Goal: Task Accomplishment & Management: Manage account settings

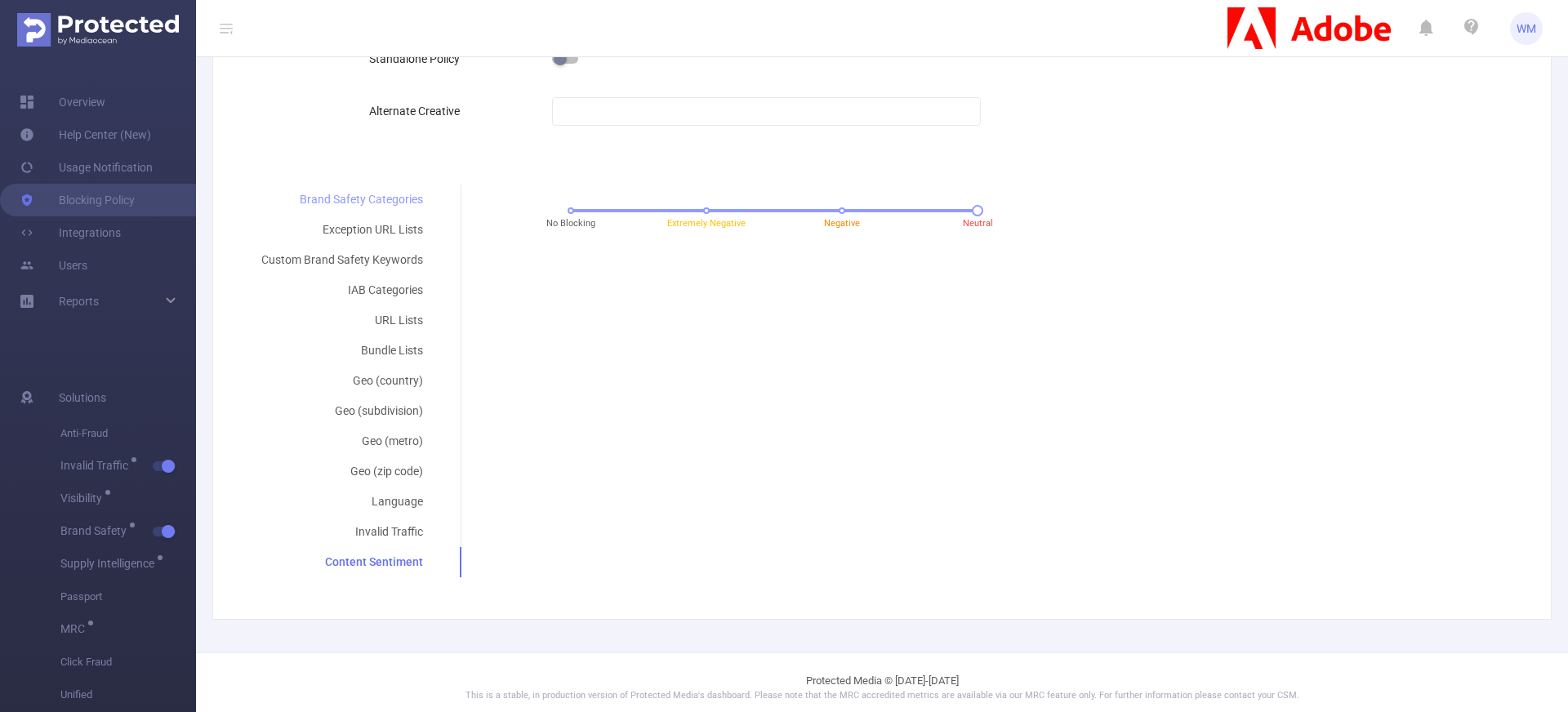
click at [372, 206] on div "Brand Safety Categories" at bounding box center [342, 199] width 201 height 30
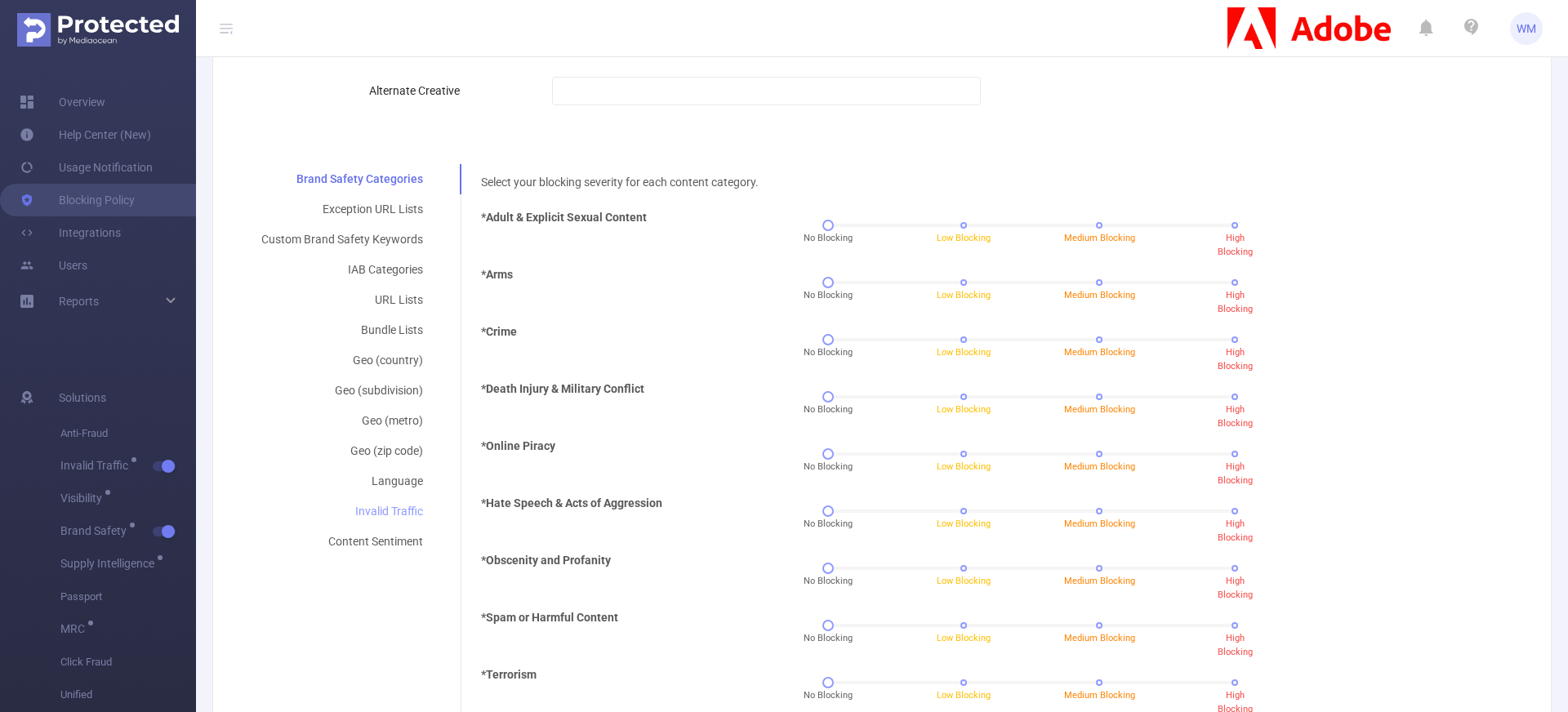
click at [376, 513] on div "Invalid Traffic" at bounding box center [342, 511] width 201 height 30
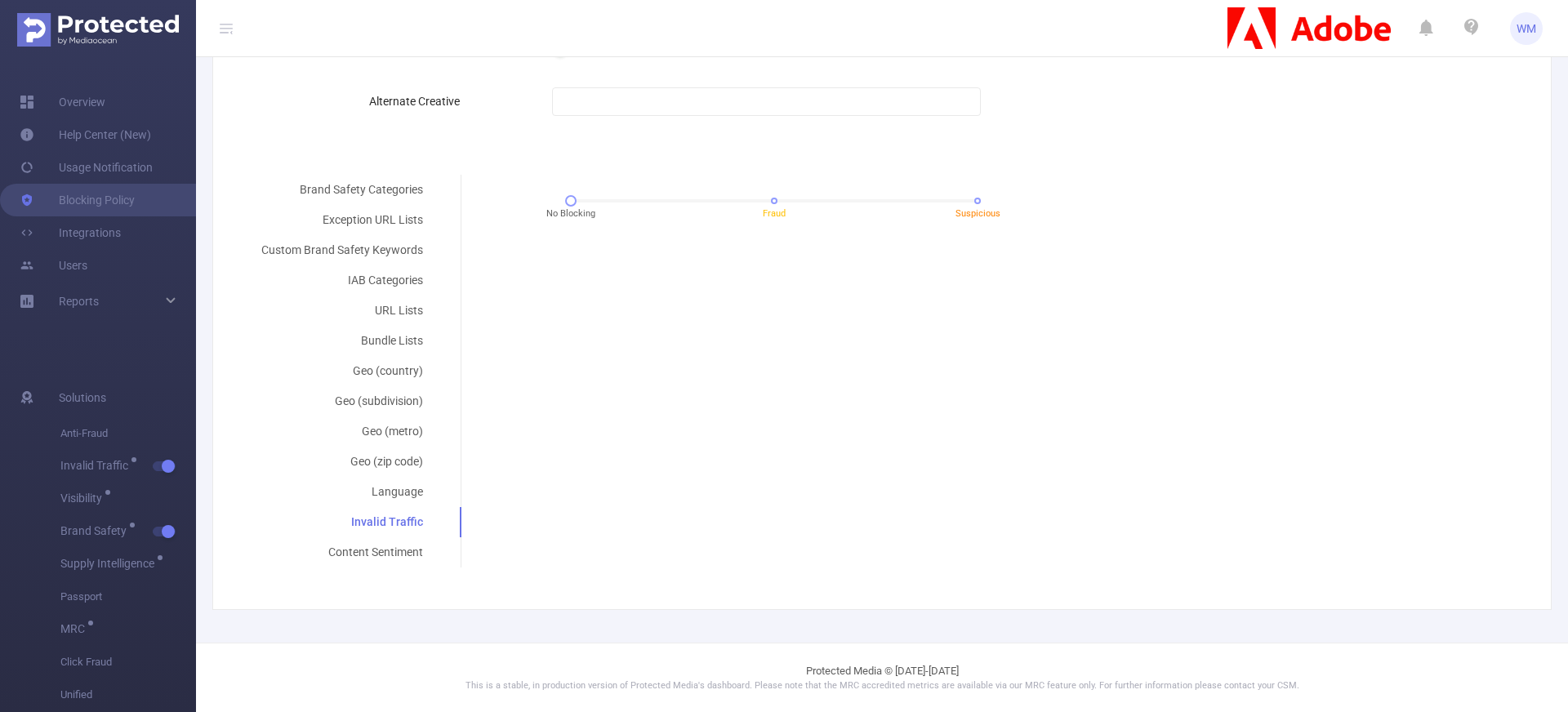
click at [557, 207] on div "No Blocking Fraud Suspicious" at bounding box center [774, 207] width 599 height 44
click at [568, 208] on span "No Blocking" at bounding box center [571, 214] width 49 height 14
click at [651, 333] on div "Brand Safety Categories Exception URL Lists Custom Brand Safety Keywords IAB Ca…" at bounding box center [875, 371] width 1267 height 393
click at [569, 201] on div at bounding box center [571, 201] width 11 height 11
click at [631, 299] on div "Brand Safety Categories Exception URL Lists Custom Brand Safety Keywords IAB Ca…" at bounding box center [875, 371] width 1267 height 393
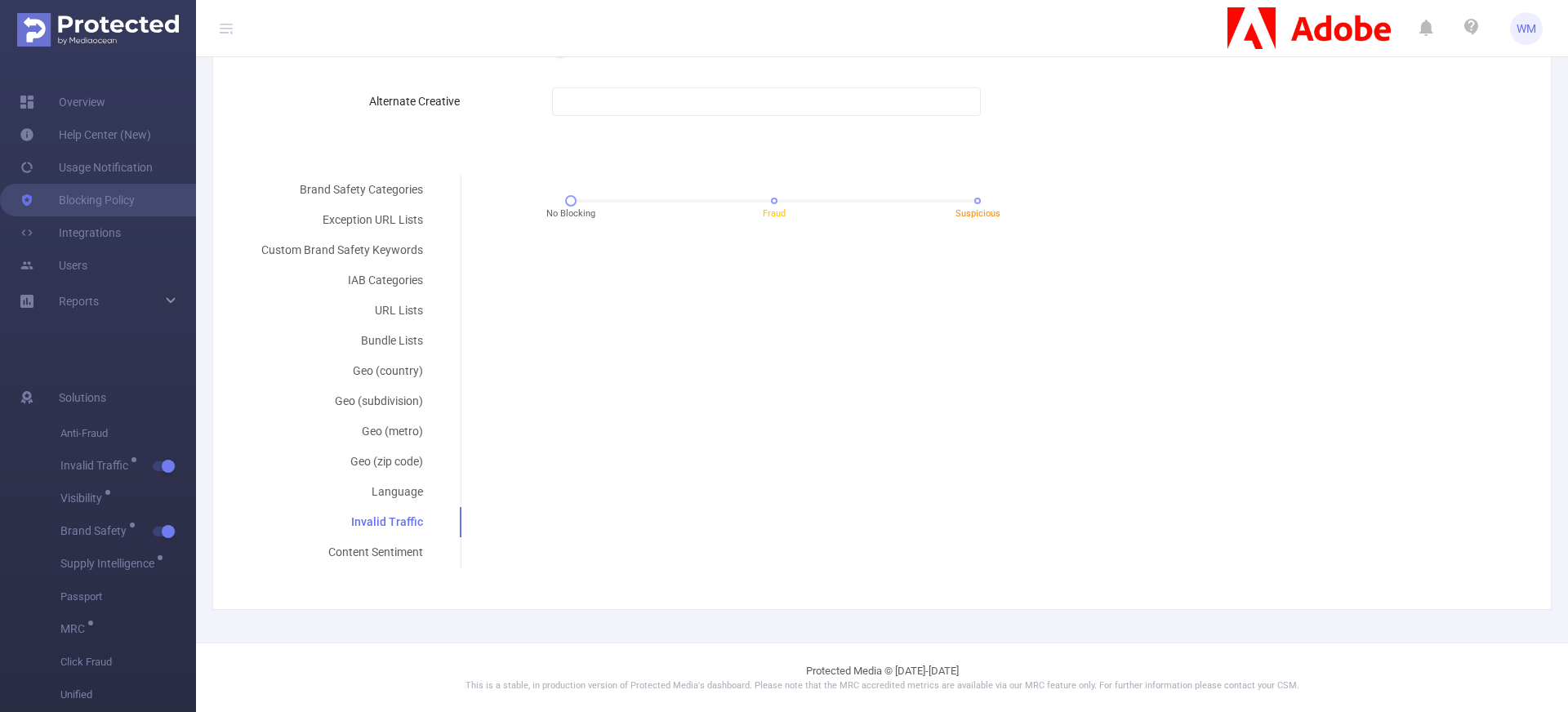
scroll to position [468, 0]
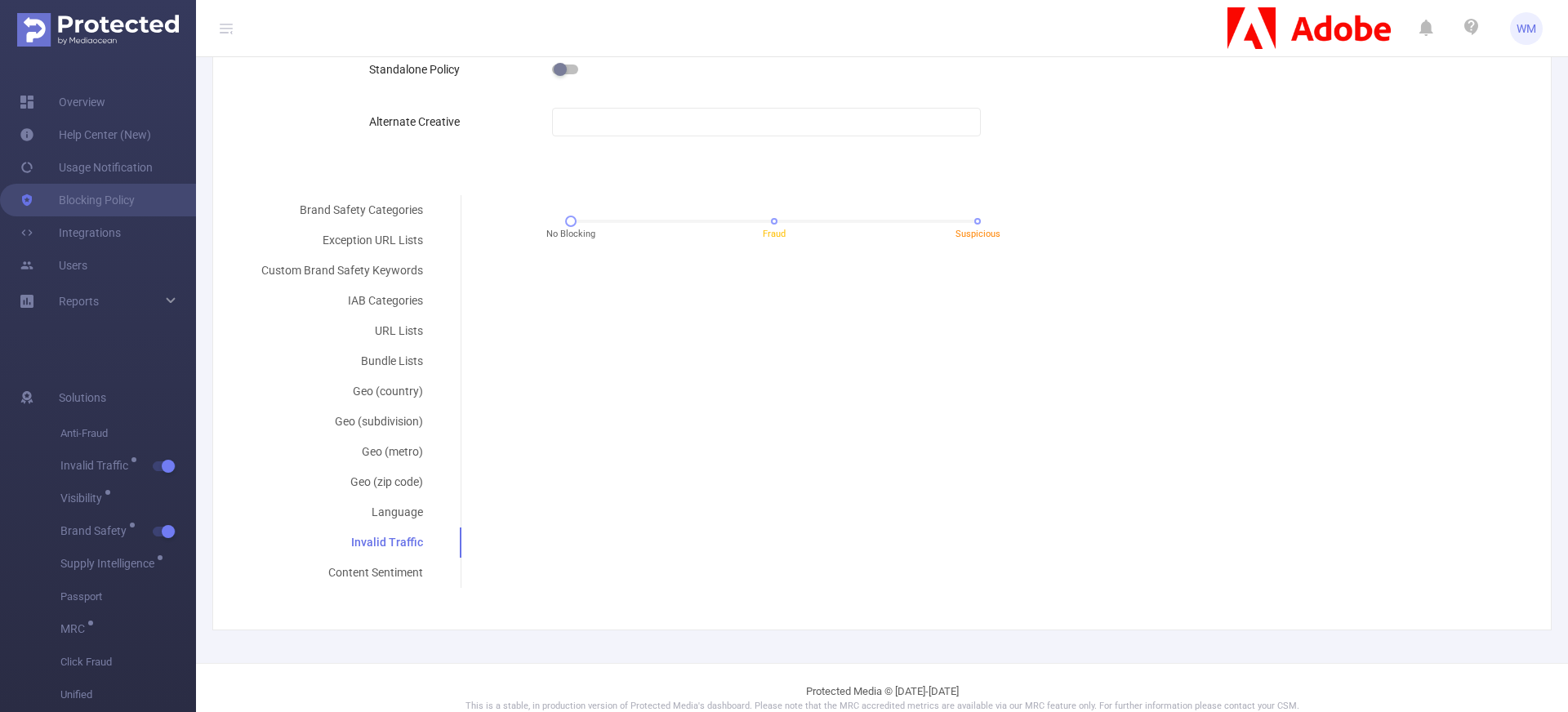
click at [742, 233] on div "No Blocking Fraud Suspicious" at bounding box center [774, 227] width 599 height 44
click at [752, 223] on div "No Blocking Fraud Suspicious" at bounding box center [775, 221] width 407 height 10
click at [743, 196] on div "Select your blocking severity for each content category. *Adult & Explicit Sexu…" at bounding box center [985, 229] width 1049 height 67
click at [962, 221] on div at bounding box center [775, 221] width 407 height 3
click at [907, 286] on div "Brand Safety Categories Exception URL Lists Custom Brand Safety Keywords IAB Ca…" at bounding box center [875, 391] width 1267 height 393
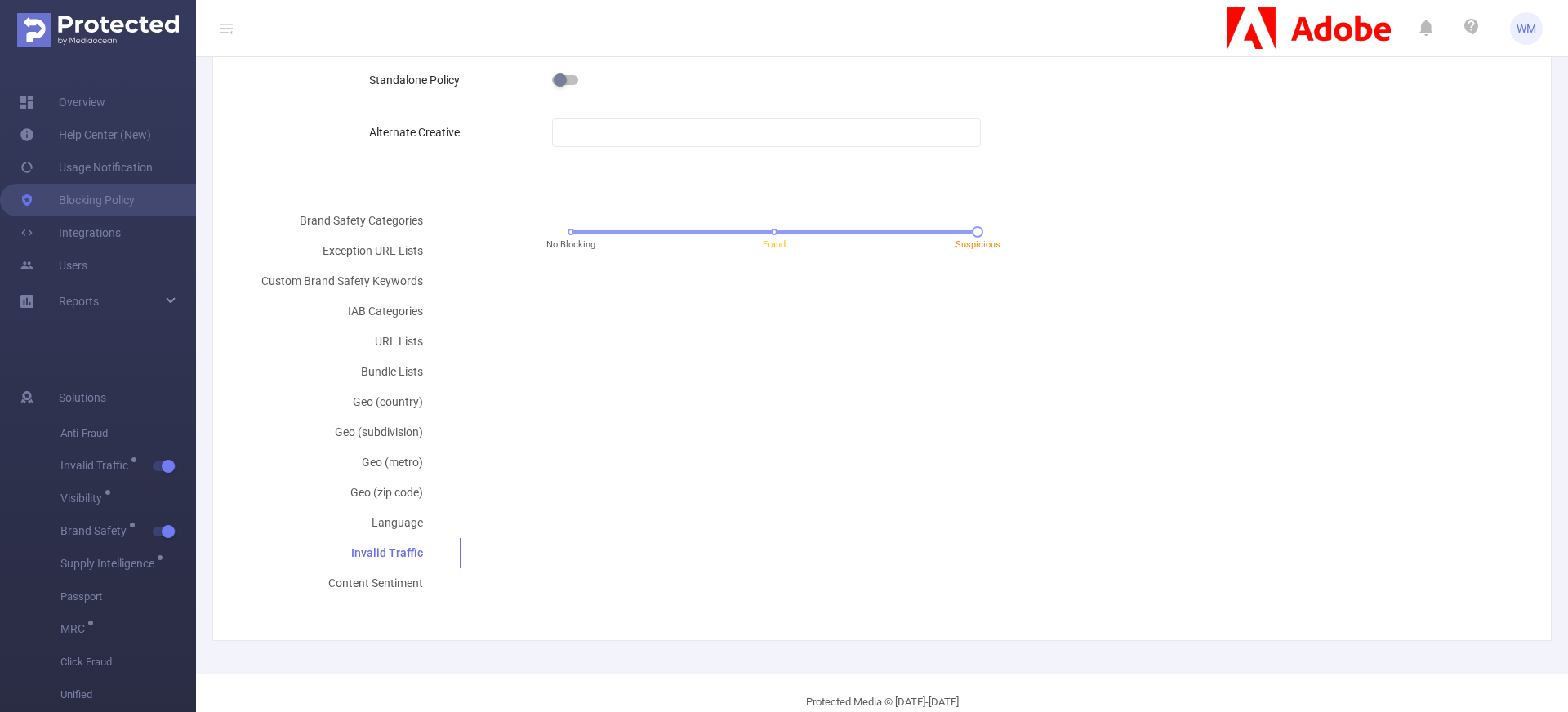
scroll to position [447, 0]
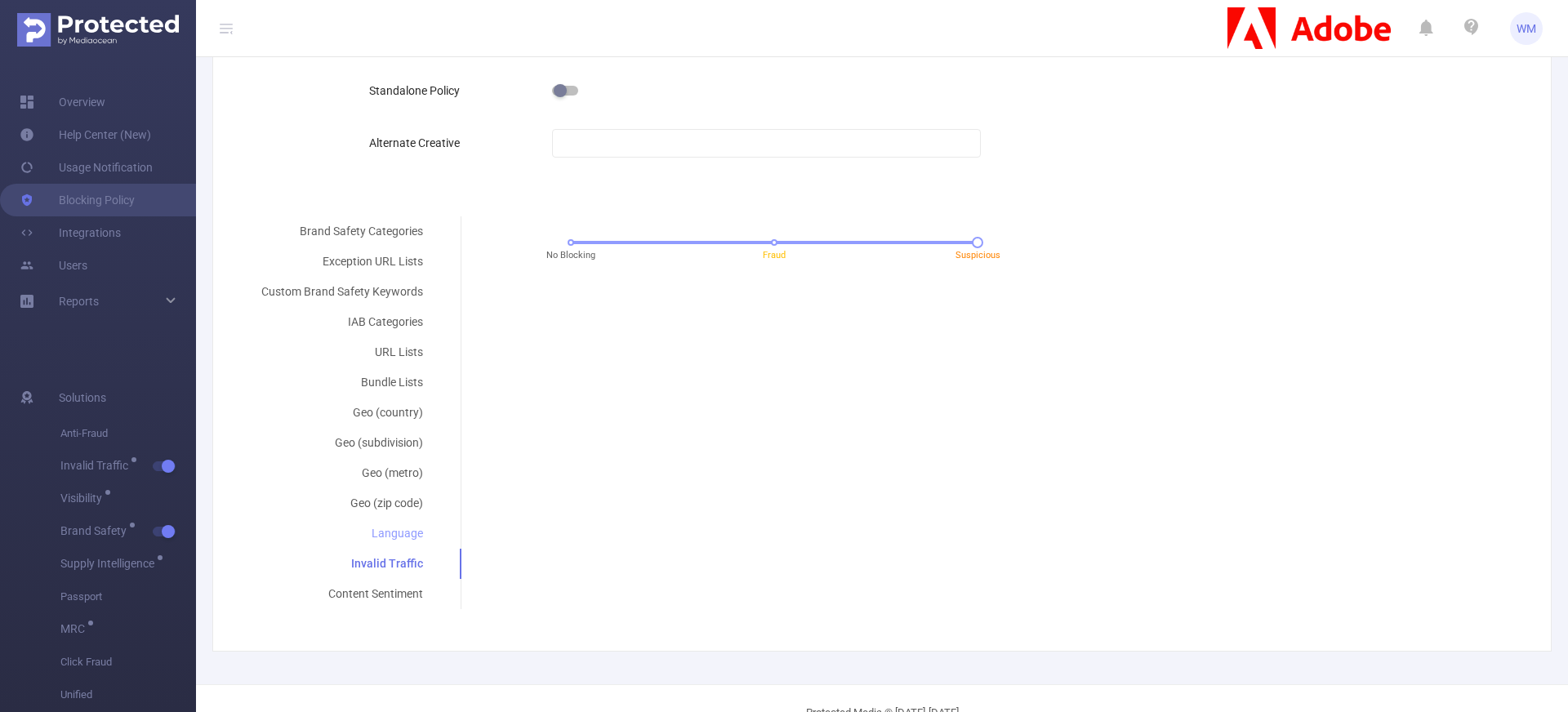
click at [395, 524] on div "Language" at bounding box center [342, 533] width 201 height 30
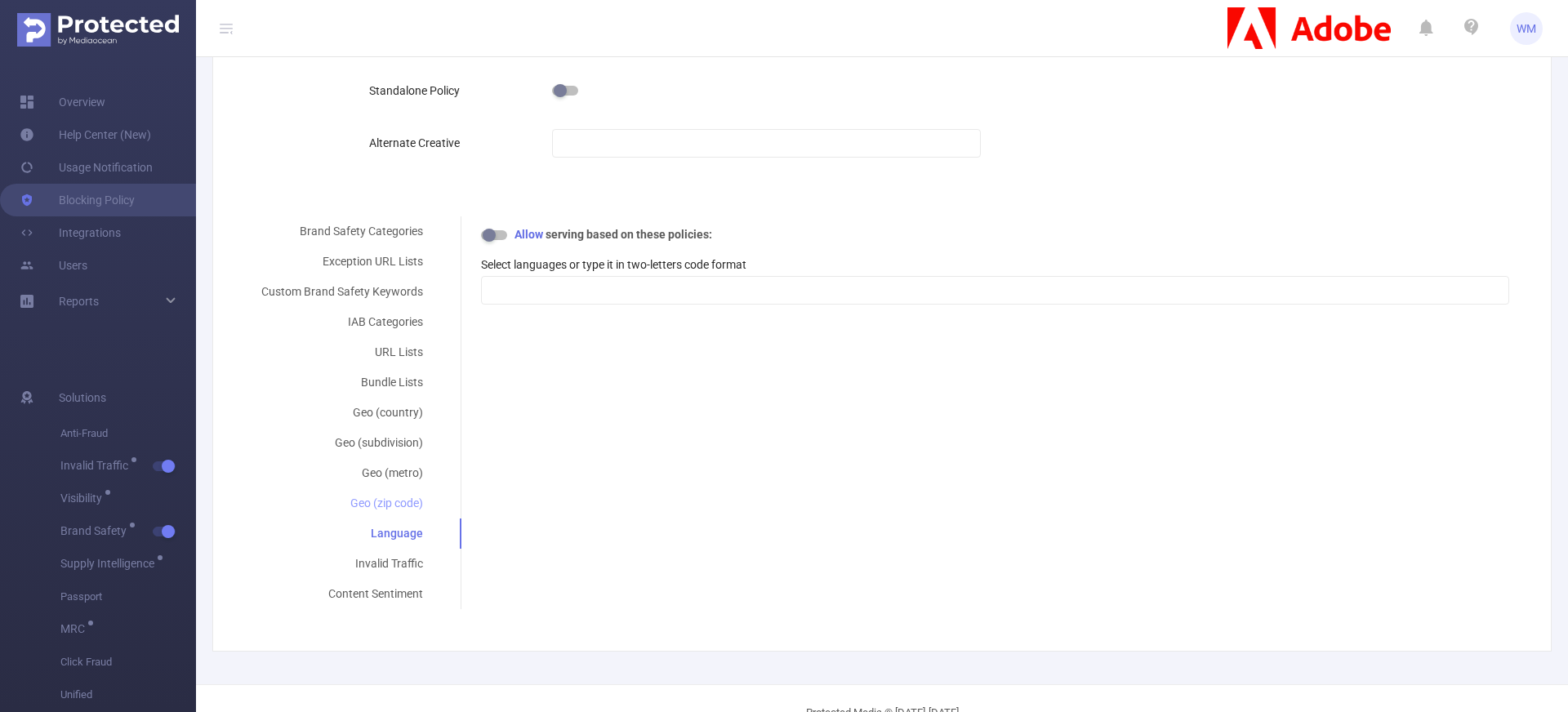
click at [405, 495] on div "Geo (zip code)" at bounding box center [342, 503] width 201 height 30
click at [405, 482] on div "Geo (metro)" at bounding box center [342, 472] width 201 height 30
click at [409, 519] on div "Language" at bounding box center [342, 533] width 201 height 30
click at [415, 458] on div "Geo (metro)" at bounding box center [342, 472] width 201 height 30
click at [415, 436] on div "Geo (subdivision)" at bounding box center [342, 442] width 201 height 30
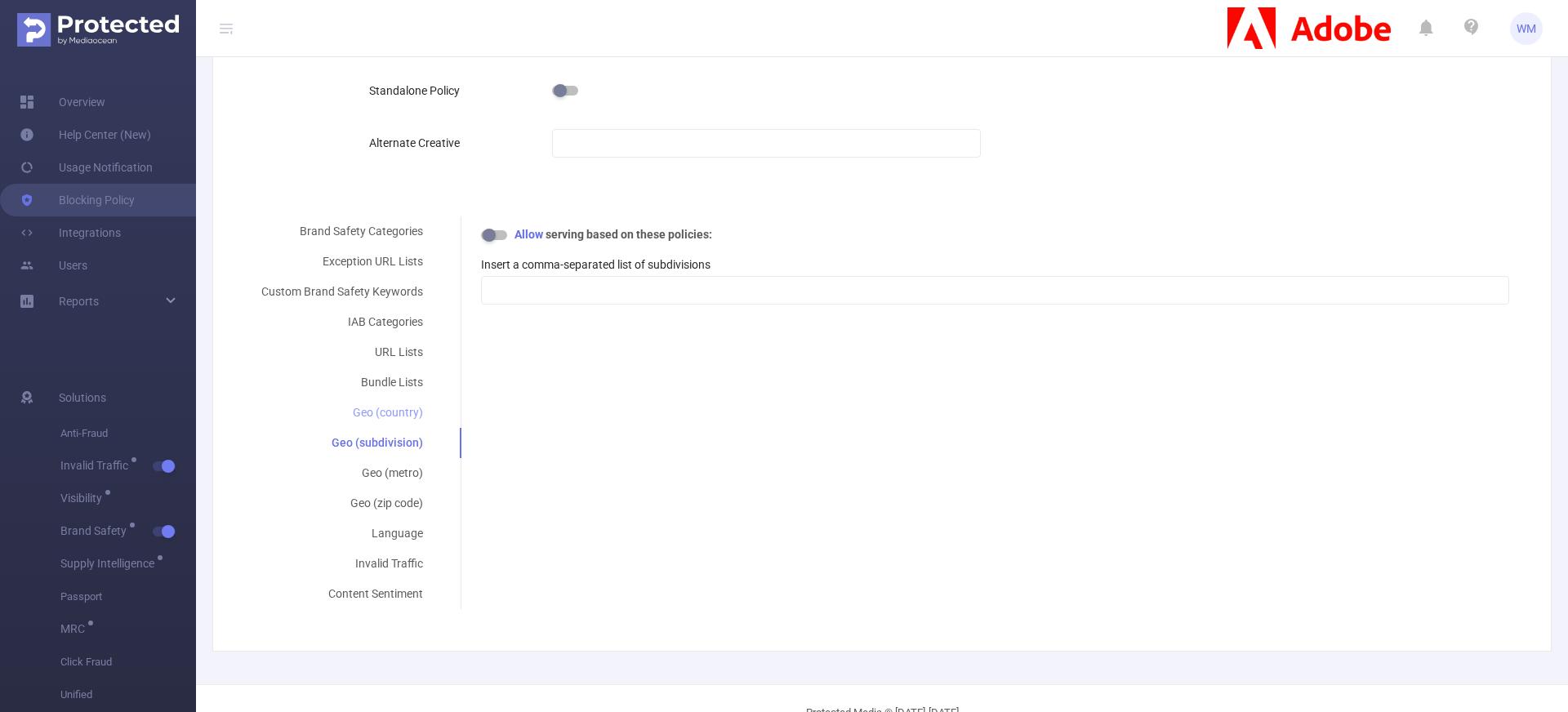
click at [412, 414] on div "Geo (country)" at bounding box center [342, 413] width 201 height 30
click at [408, 396] on div "Bundle Lists" at bounding box center [342, 382] width 201 height 30
click at [407, 383] on div "Bundle Lists" at bounding box center [342, 382] width 201 height 30
click at [409, 356] on div "URL Lists" at bounding box center [342, 352] width 201 height 30
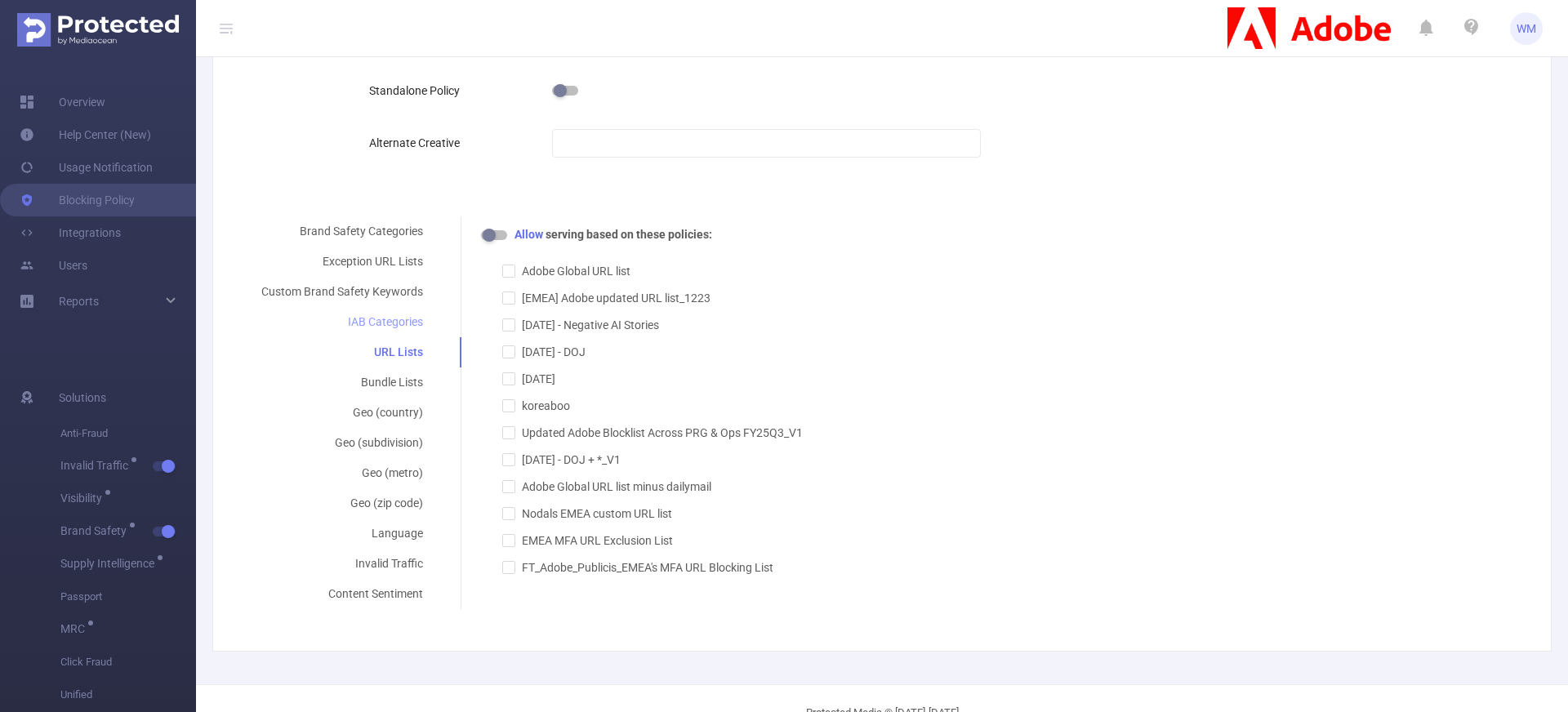
click at [403, 328] on div "IAB Categories" at bounding box center [342, 322] width 201 height 30
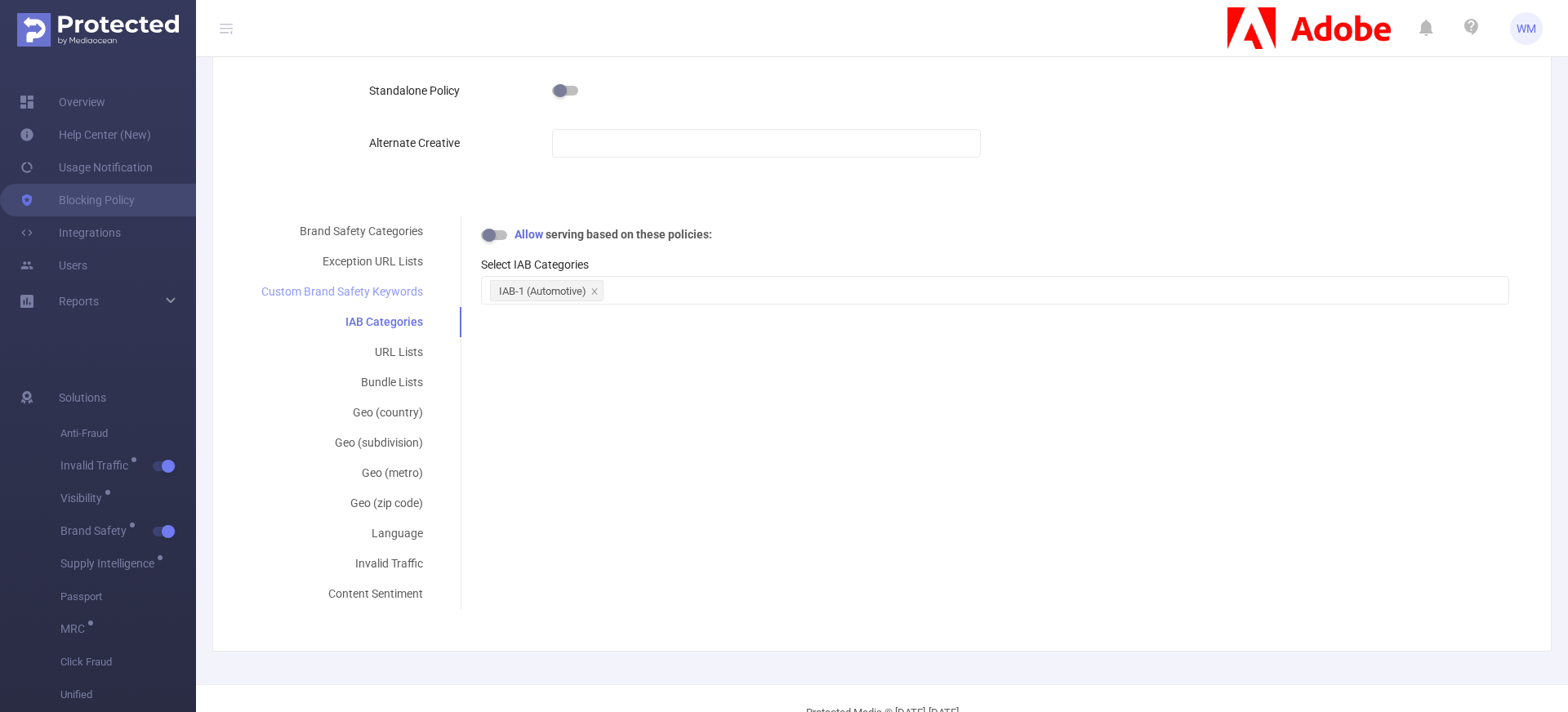
click at [399, 283] on div "Custom Brand Safety Keywords" at bounding box center [342, 291] width 201 height 30
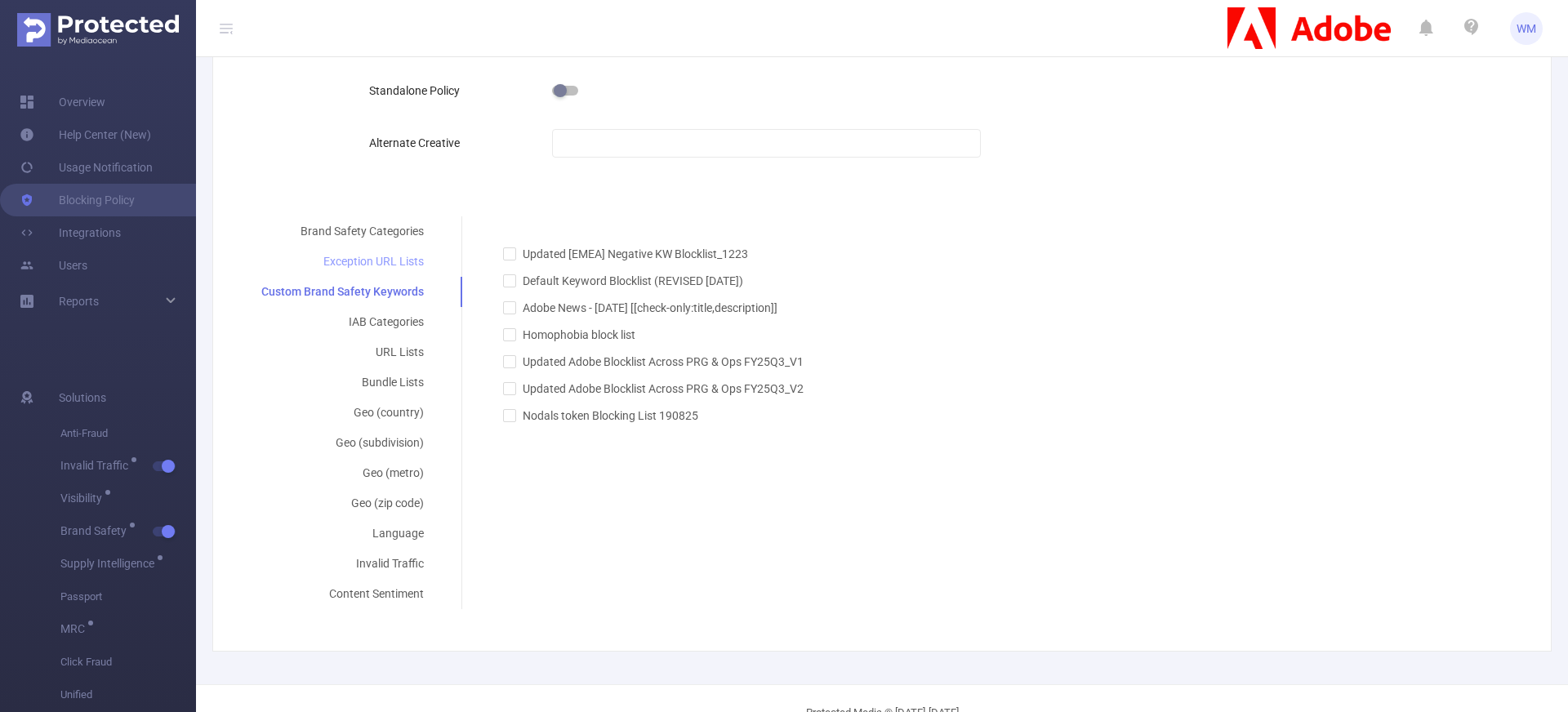
click at [403, 252] on div "Exception URL Lists" at bounding box center [343, 262] width 202 height 30
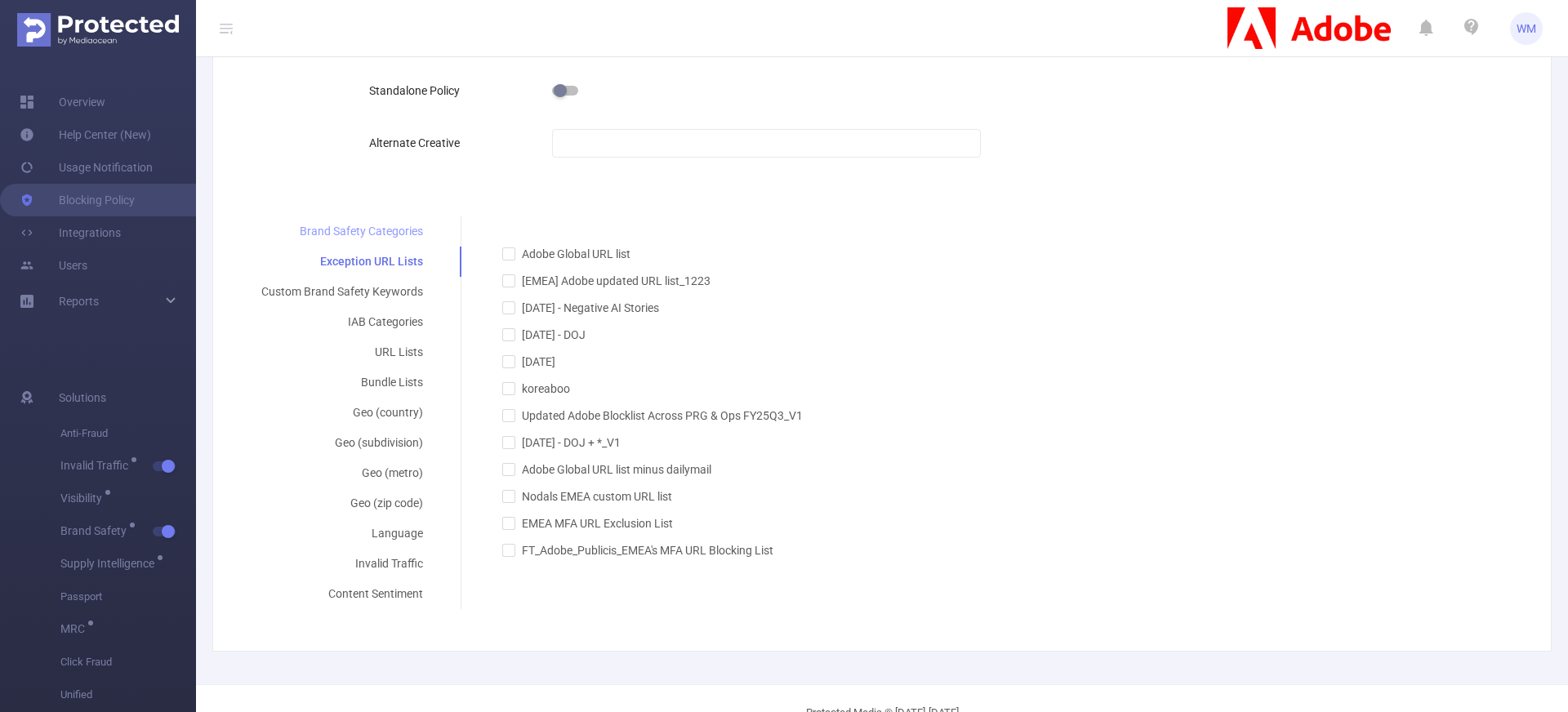
click at [402, 237] on div "Brand Safety Categories" at bounding box center [342, 231] width 201 height 30
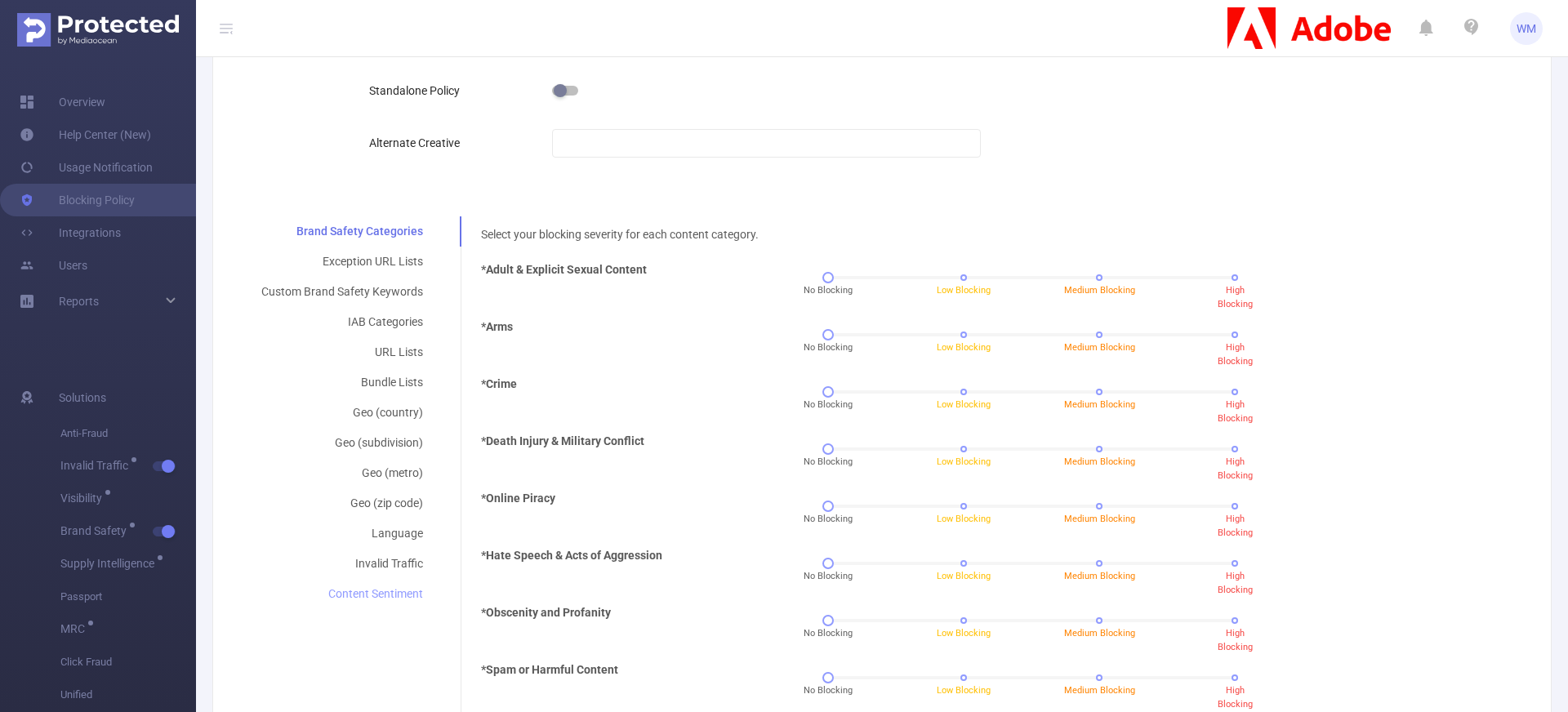
click at [383, 600] on div "Content Sentiment" at bounding box center [342, 594] width 201 height 30
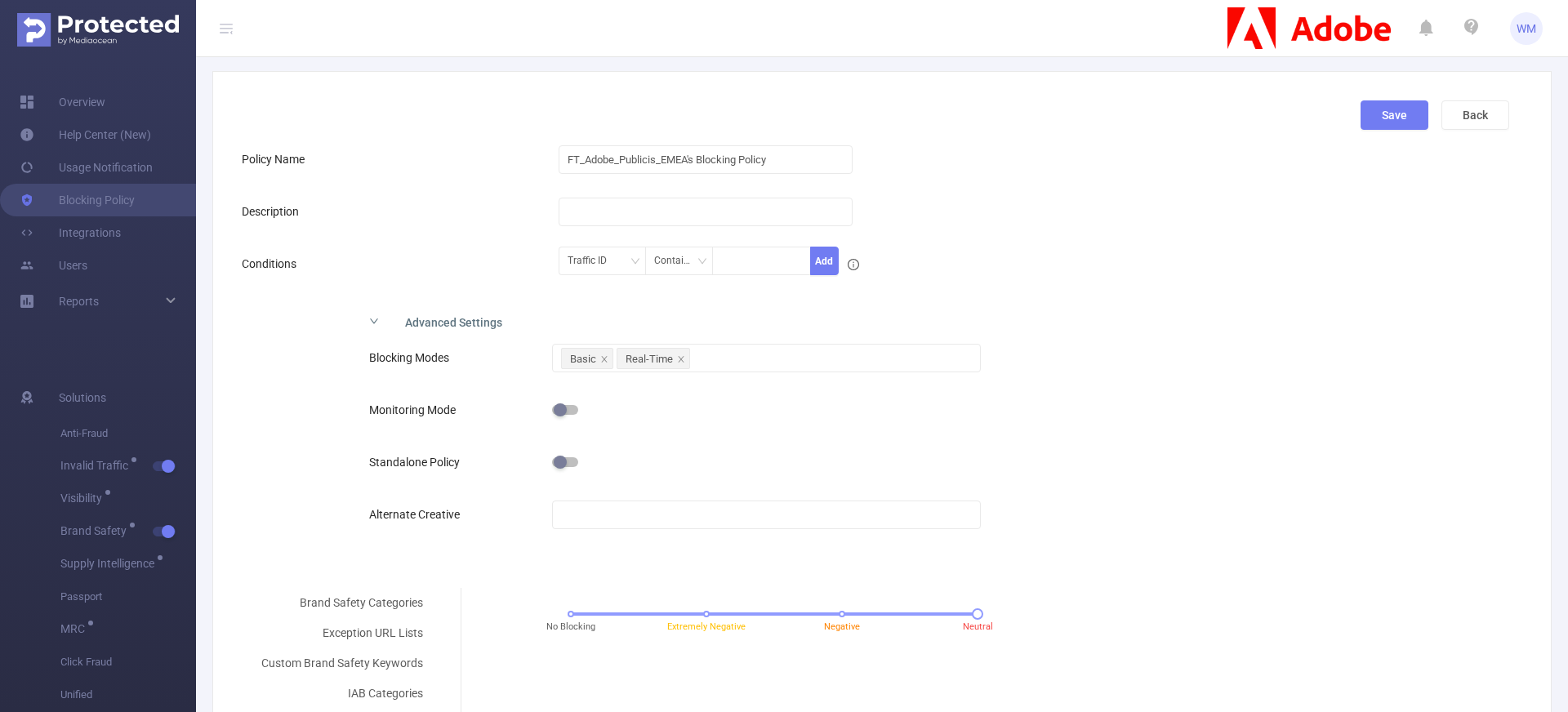
scroll to position [0, 0]
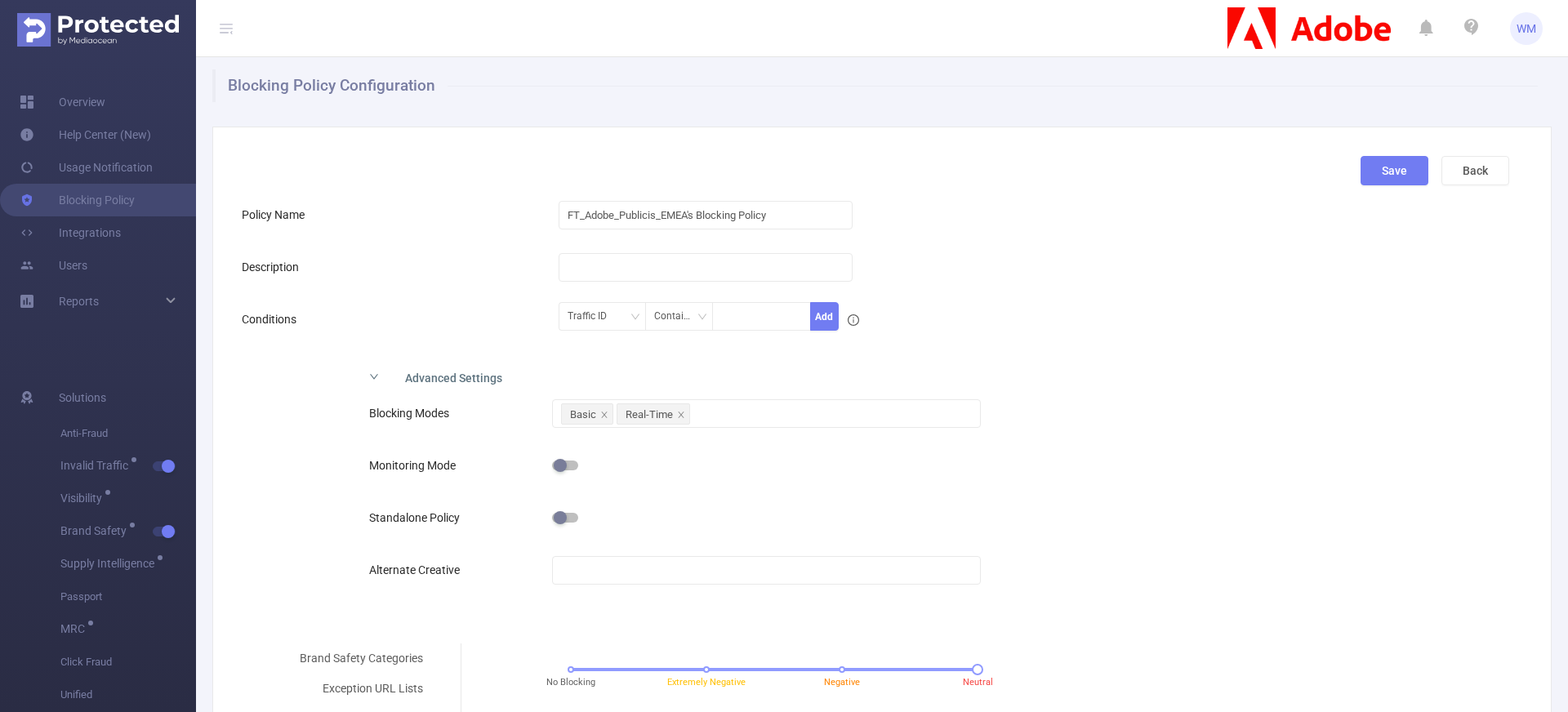
click at [467, 251] on div "Description" at bounding box center [400, 267] width 317 height 33
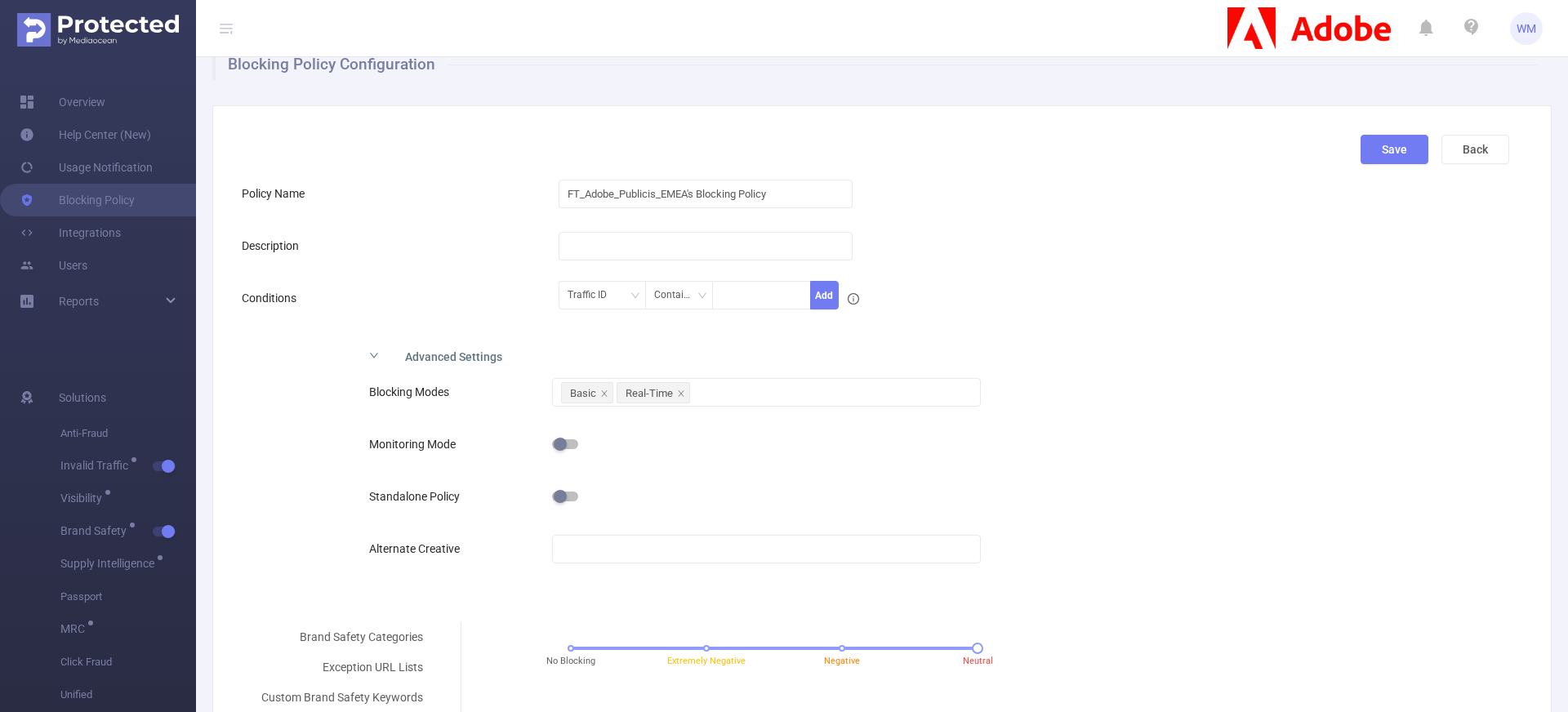
click at [557, 486] on div at bounding box center [766, 496] width 428 height 33
click at [561, 445] on button "button" at bounding box center [565, 444] width 26 height 10
click at [556, 493] on button "button" at bounding box center [565, 496] width 26 height 10
click at [559, 498] on button "button" at bounding box center [565, 496] width 26 height 10
click at [563, 437] on span at bounding box center [565, 444] width 26 height 13
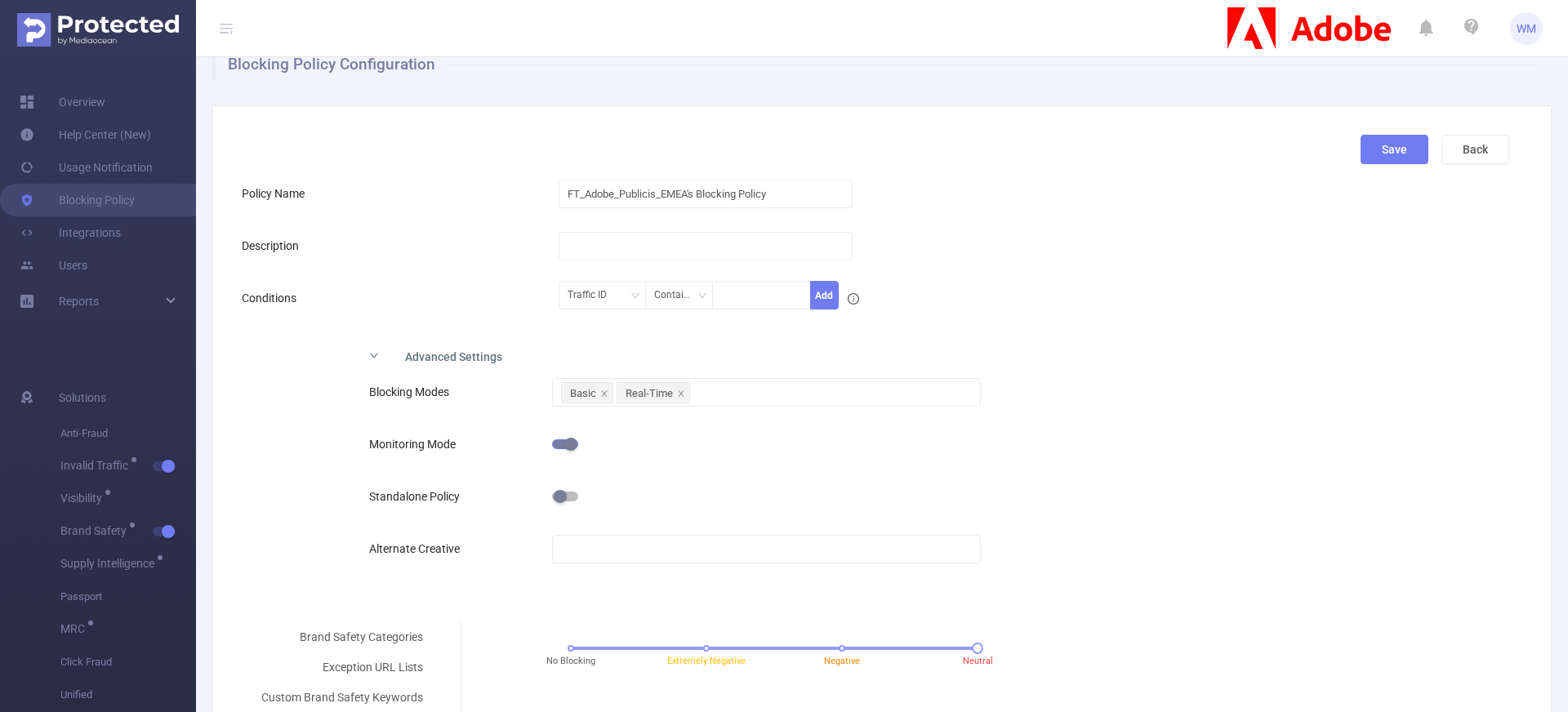
click at [558, 443] on button "button" at bounding box center [565, 444] width 26 height 10
click at [348, 449] on div "Advanced Settings Blocking Modes Basic Real-Time Monitoring Mode Standalone Pol…" at bounding box center [875, 468] width 1267 height 259
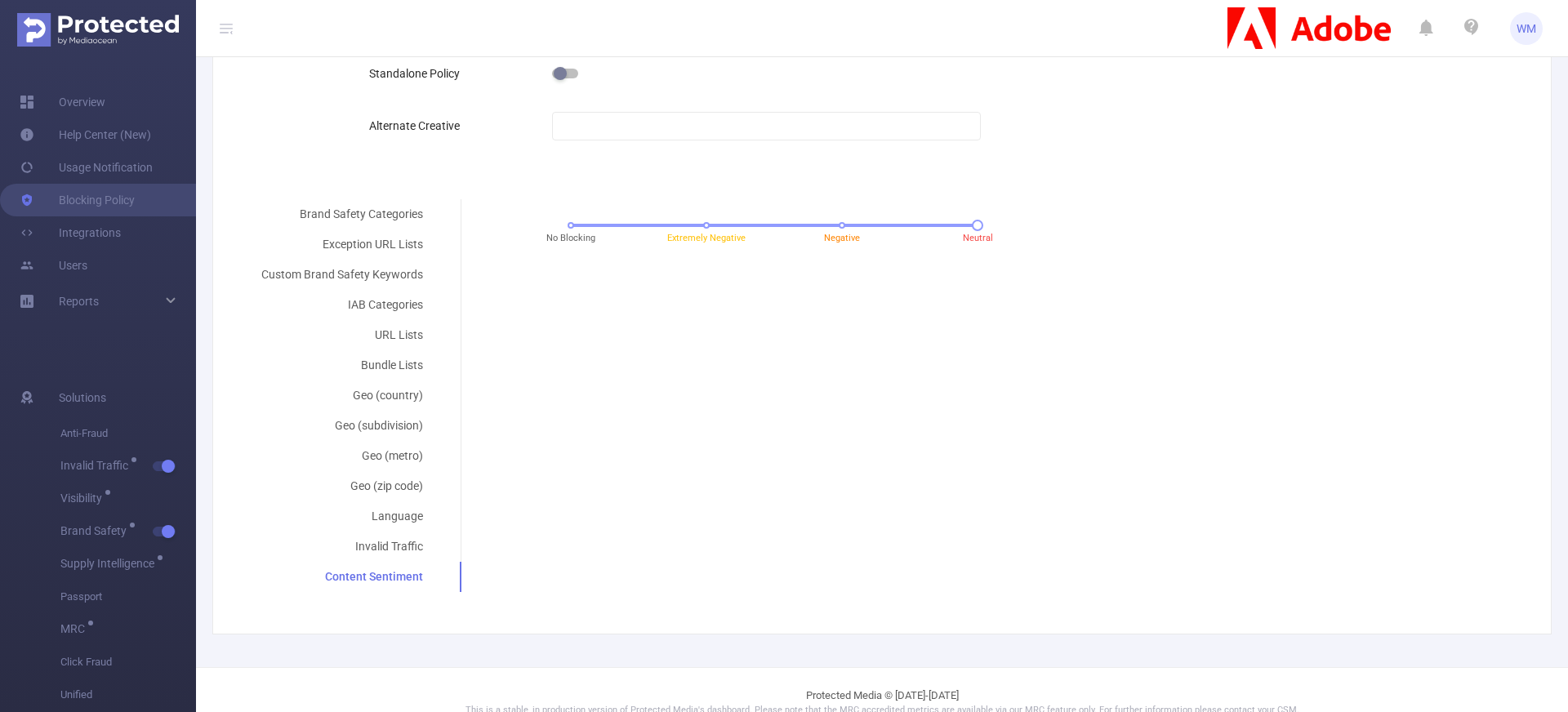
scroll to position [454, 0]
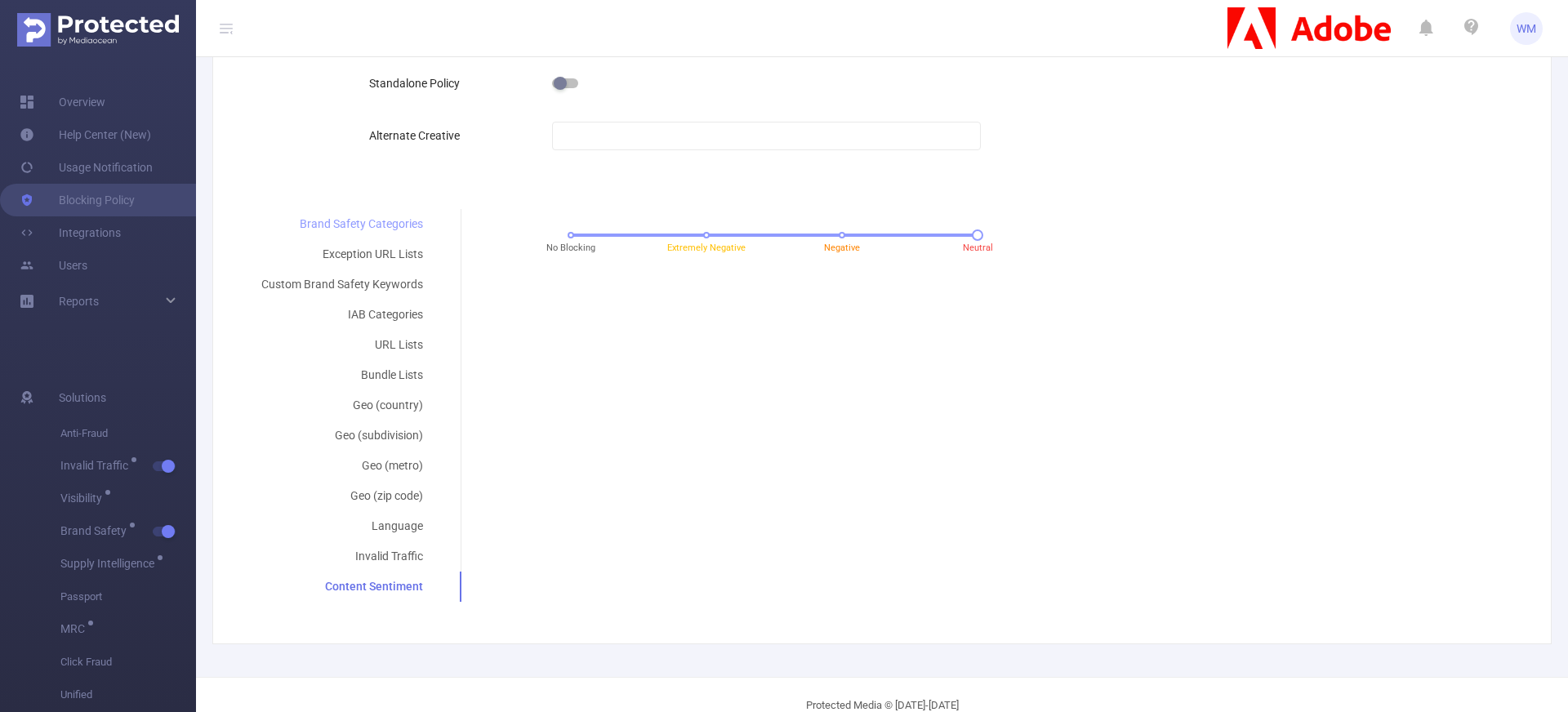
click at [381, 231] on div "Brand Safety Categories" at bounding box center [342, 224] width 201 height 30
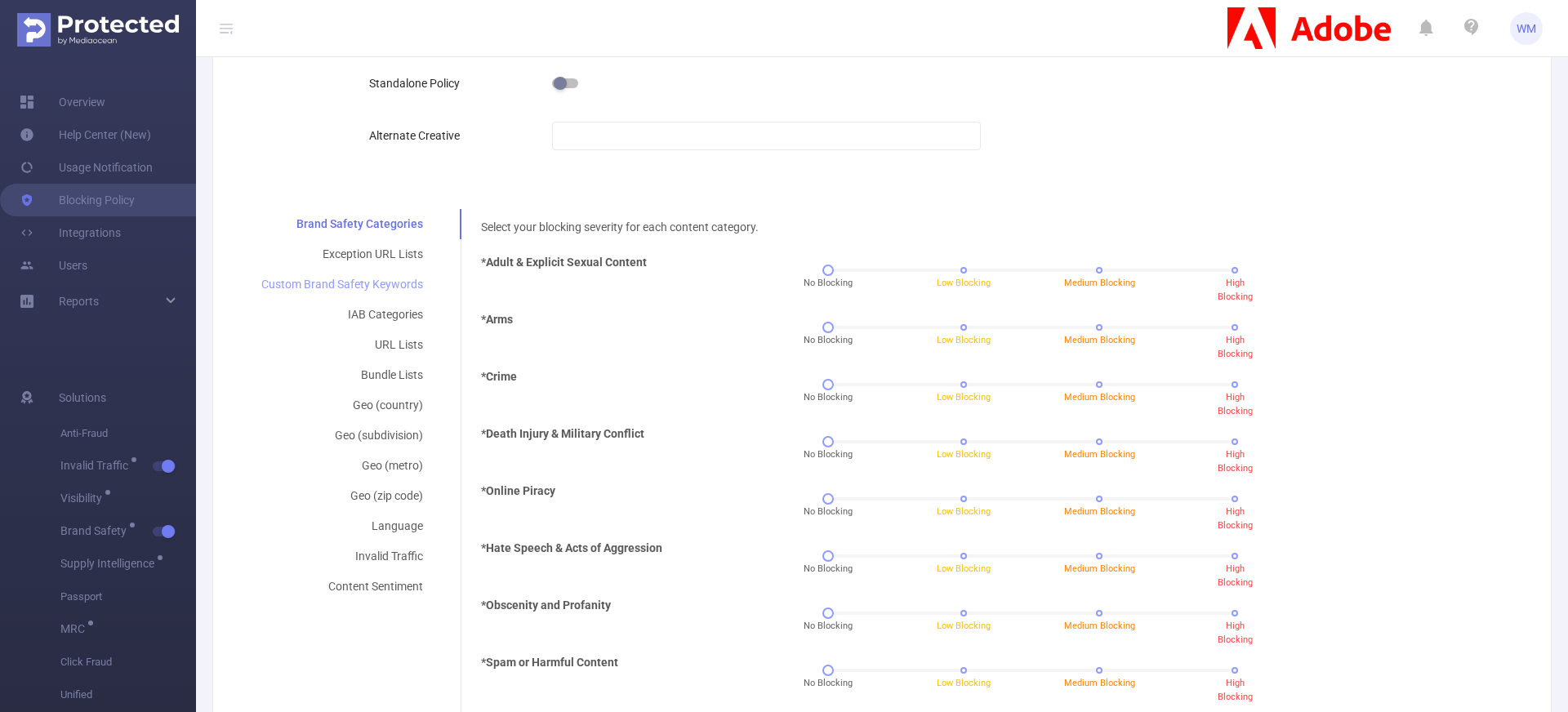
scroll to position [402, 0]
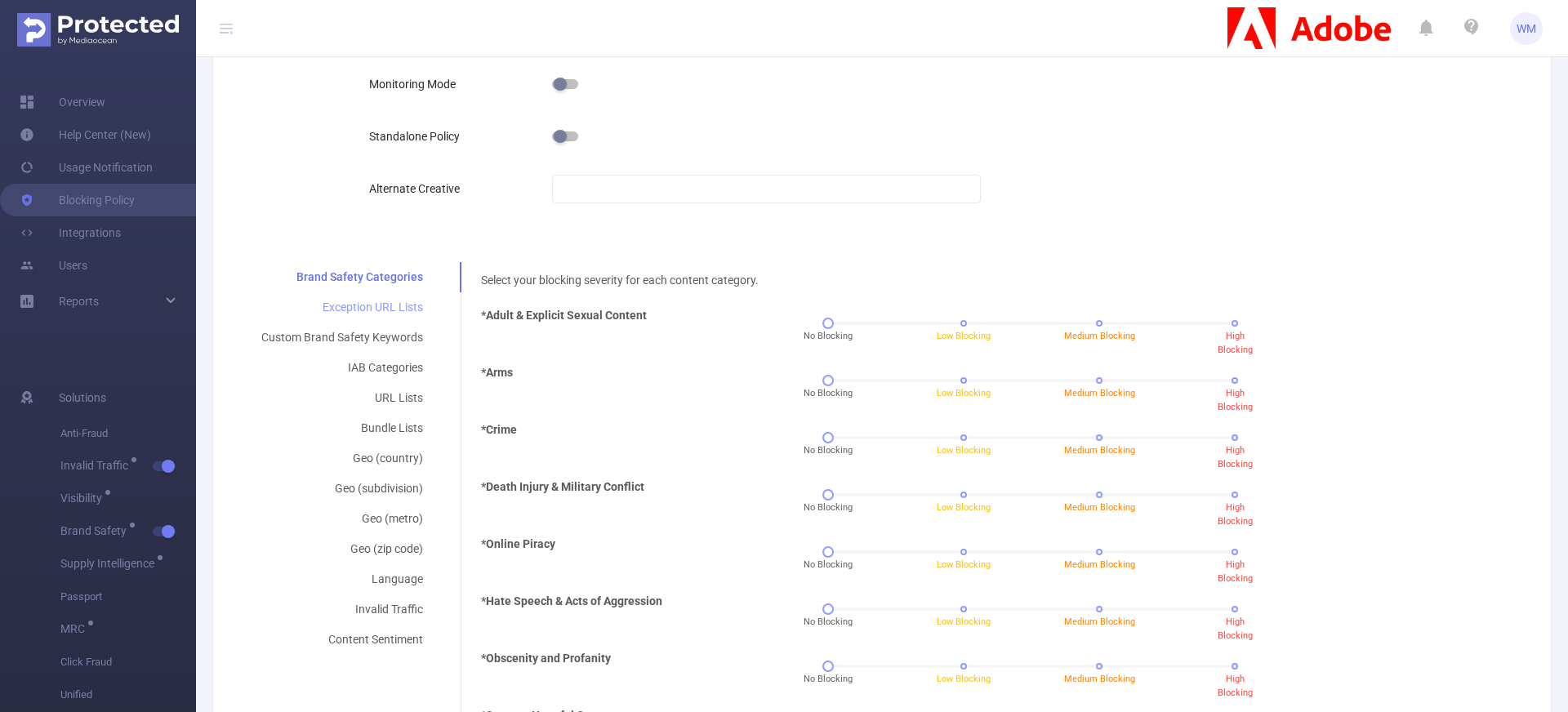
click at [399, 301] on div "Exception URL Lists" at bounding box center [342, 307] width 201 height 30
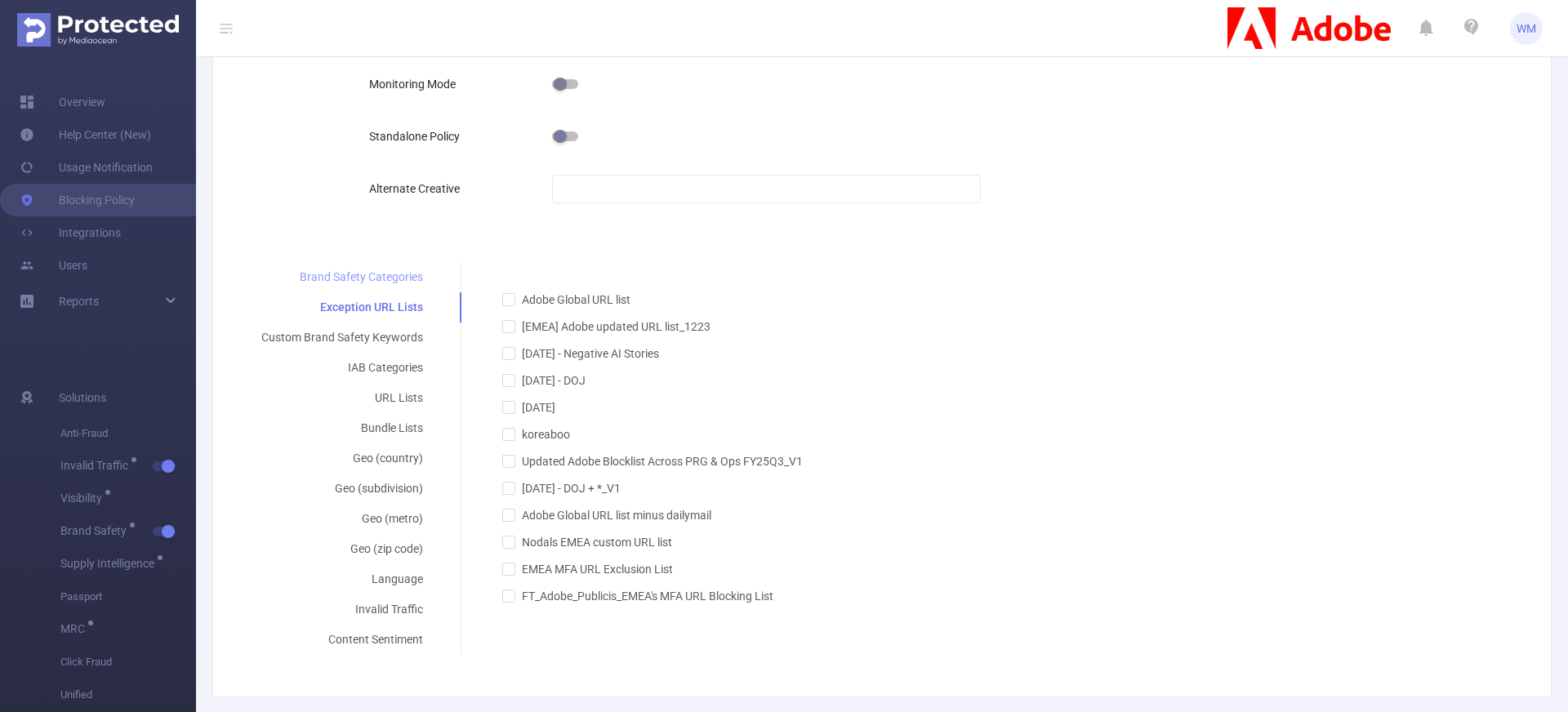
click at [397, 285] on div "Brand Safety Categories" at bounding box center [342, 276] width 201 height 30
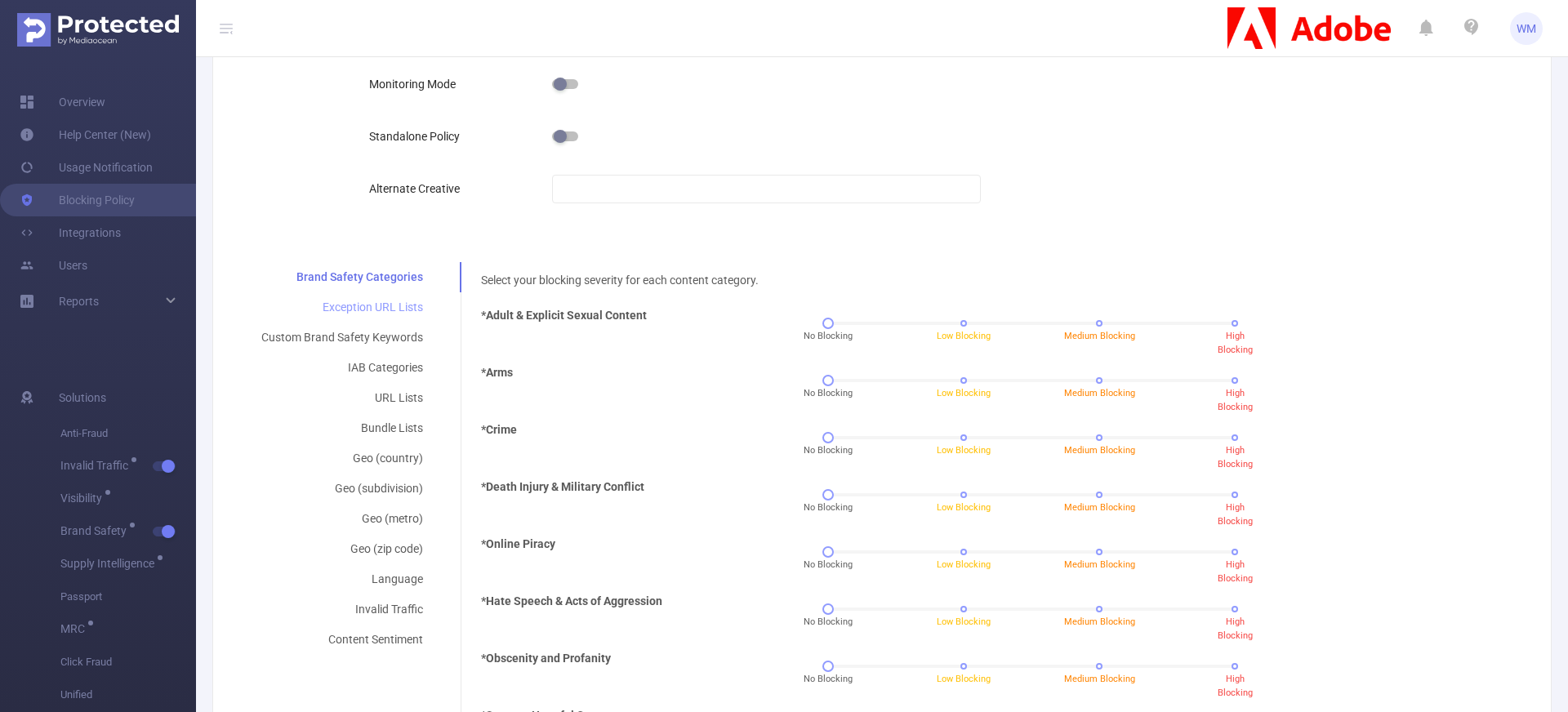
click at [400, 305] on div "Exception URL Lists" at bounding box center [342, 307] width 201 height 30
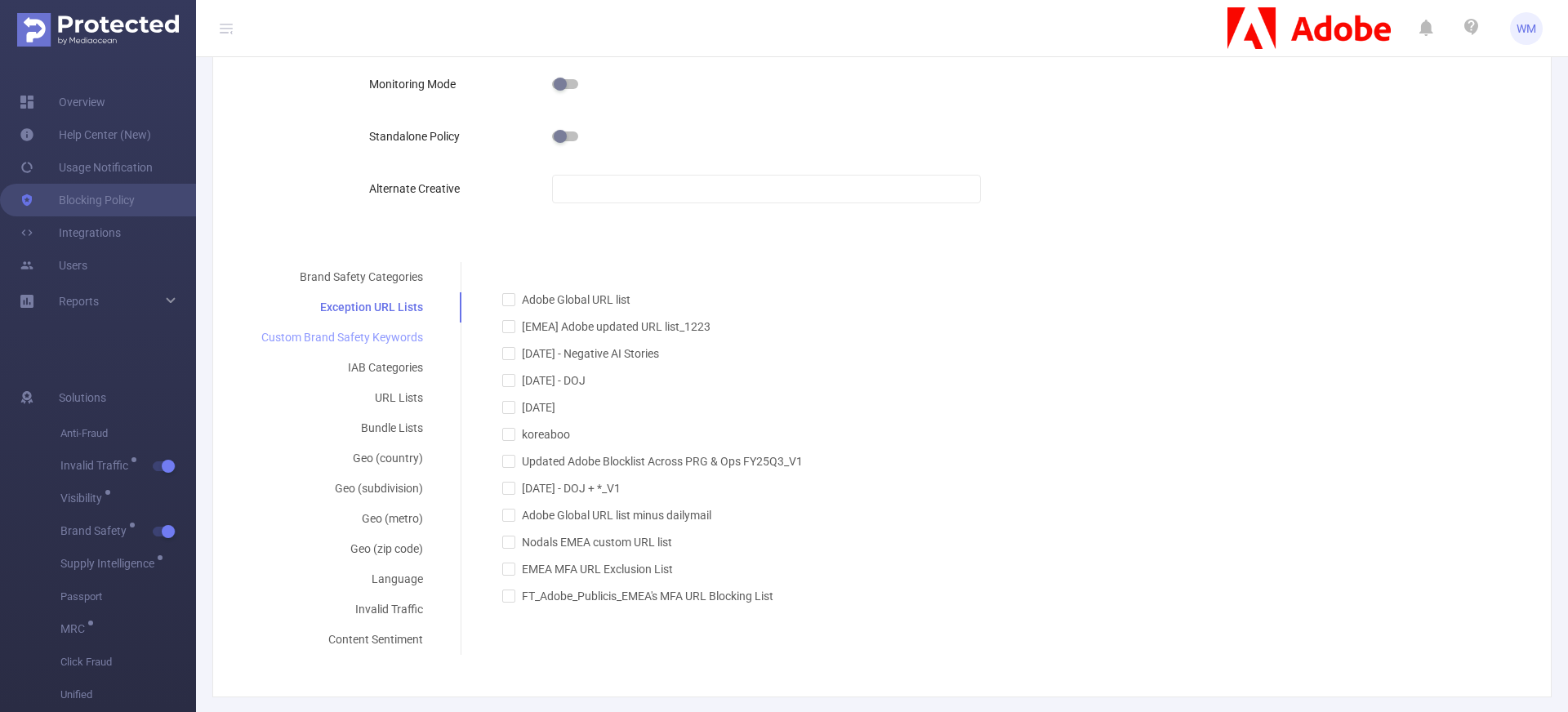
click at [400, 345] on div "Custom Brand Safety Keywords" at bounding box center [342, 337] width 201 height 30
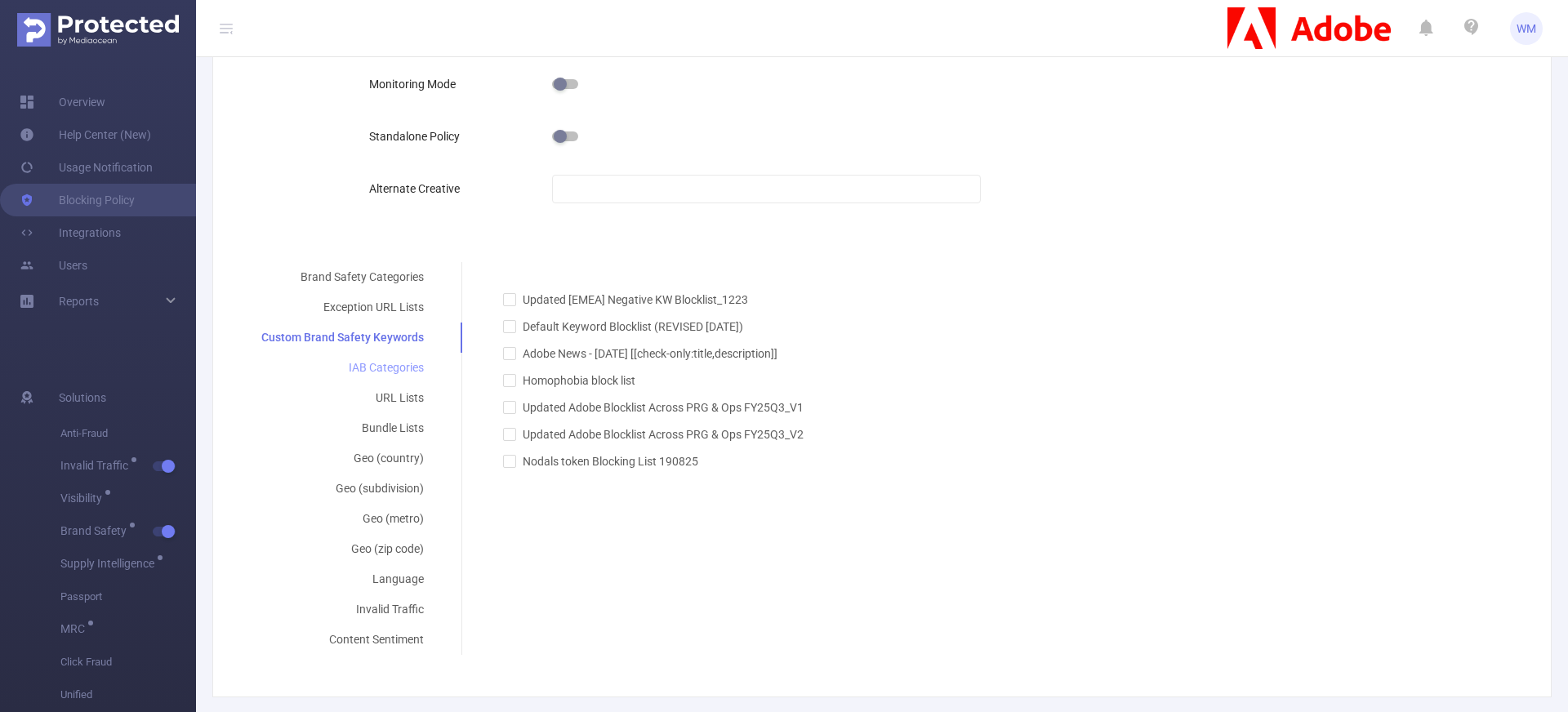
click at [402, 369] on div "IAB Categories" at bounding box center [343, 367] width 202 height 30
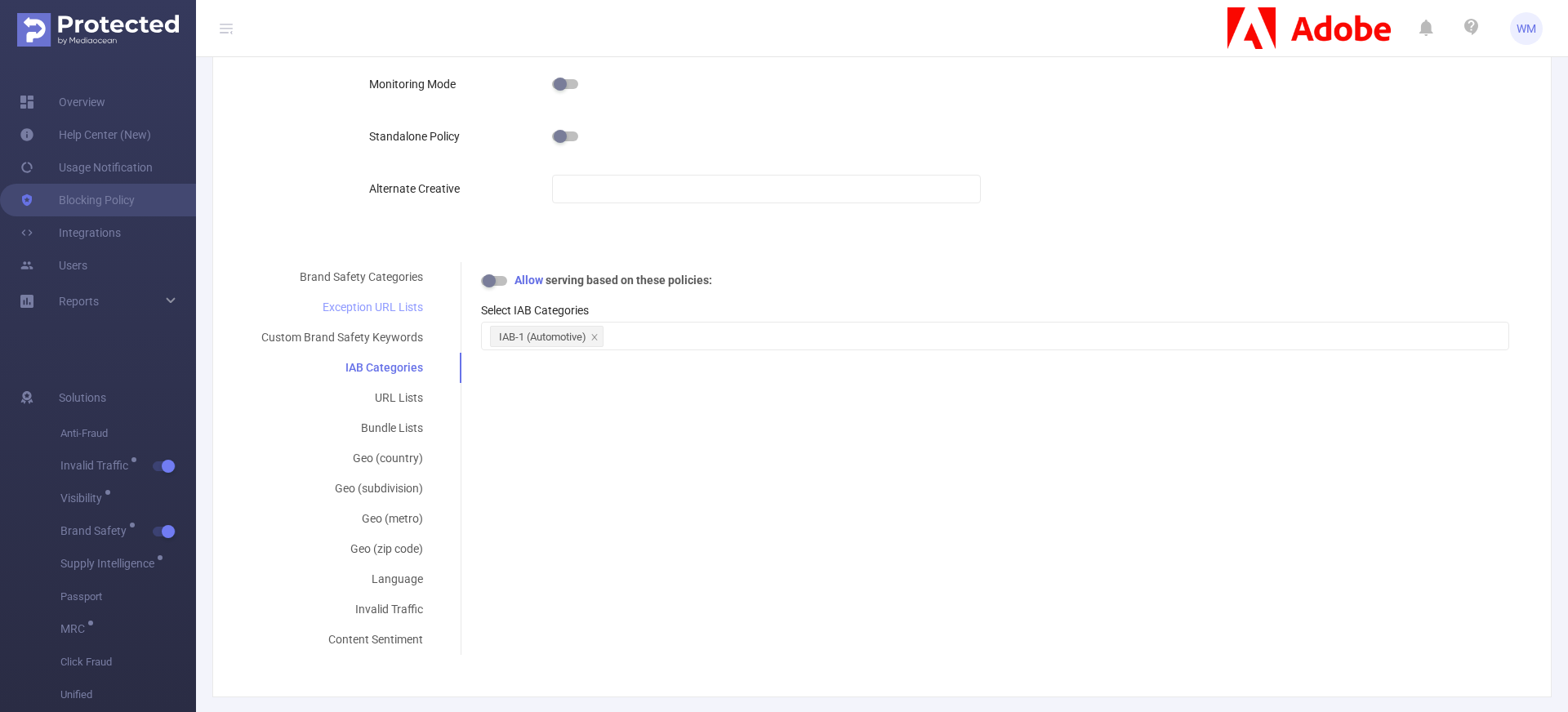
drag, startPoint x: 398, startPoint y: 313, endPoint x: 396, endPoint y: 321, distance: 8.2
click at [398, 313] on div "Exception URL Lists" at bounding box center [342, 307] width 201 height 30
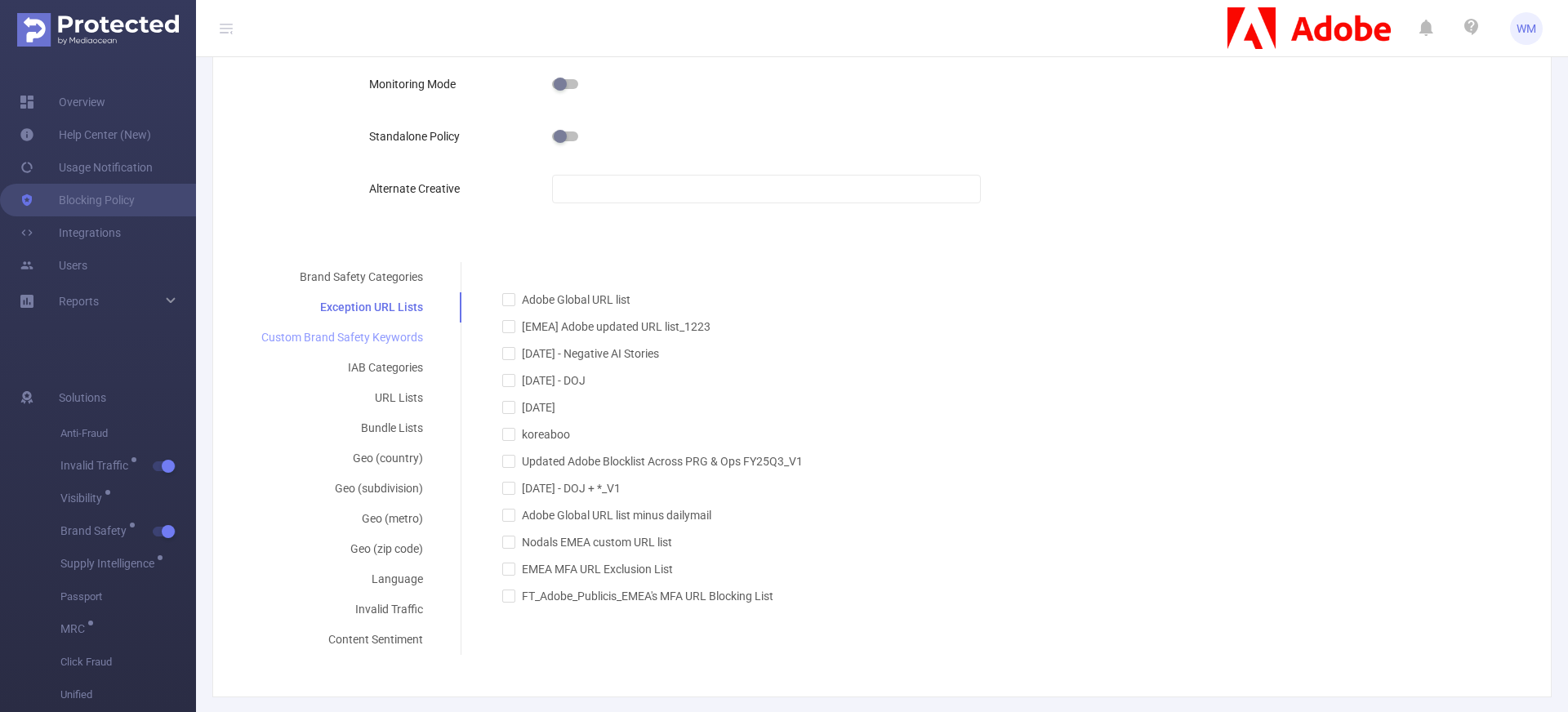
click at [394, 340] on div "Custom Brand Safety Keywords" at bounding box center [342, 337] width 201 height 30
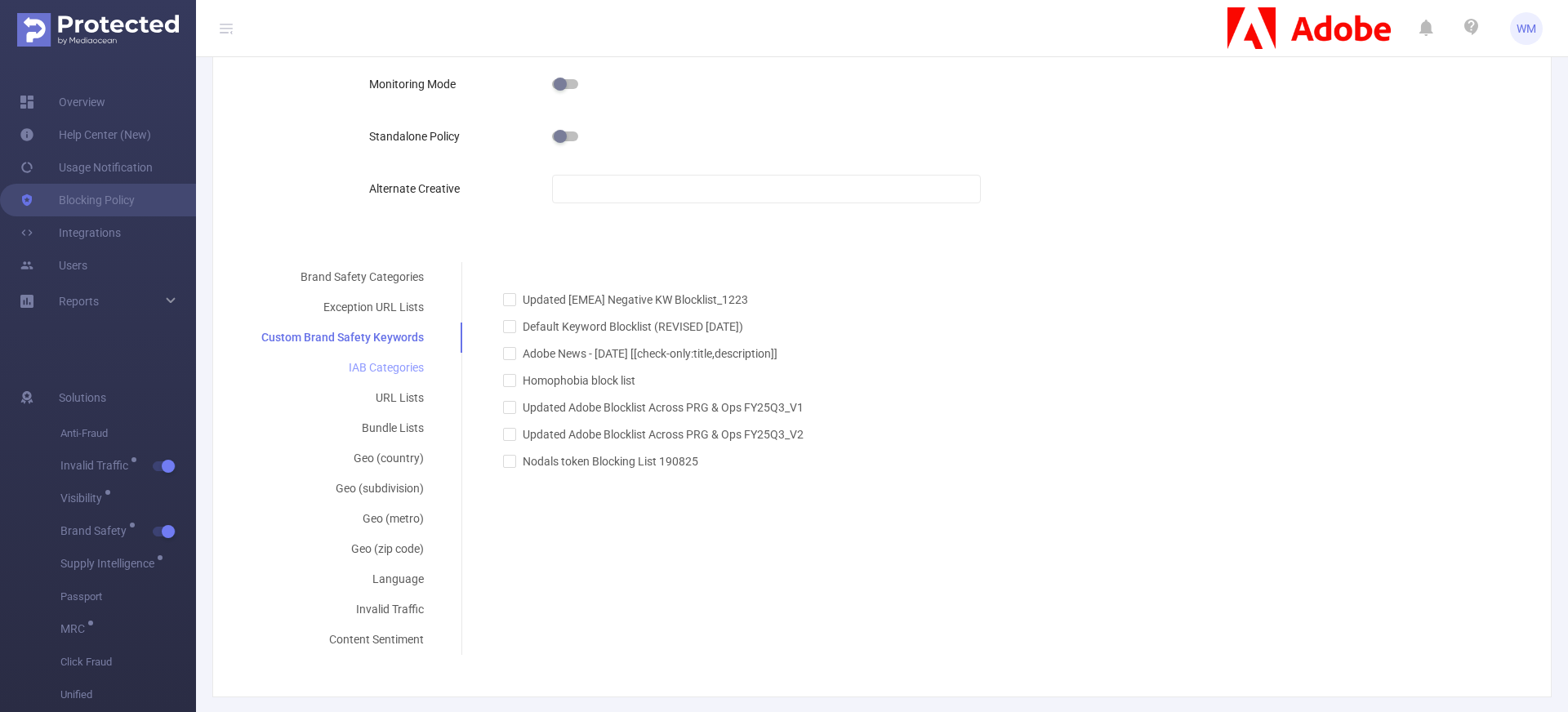
click at [390, 366] on div "IAB Categories" at bounding box center [343, 367] width 202 height 30
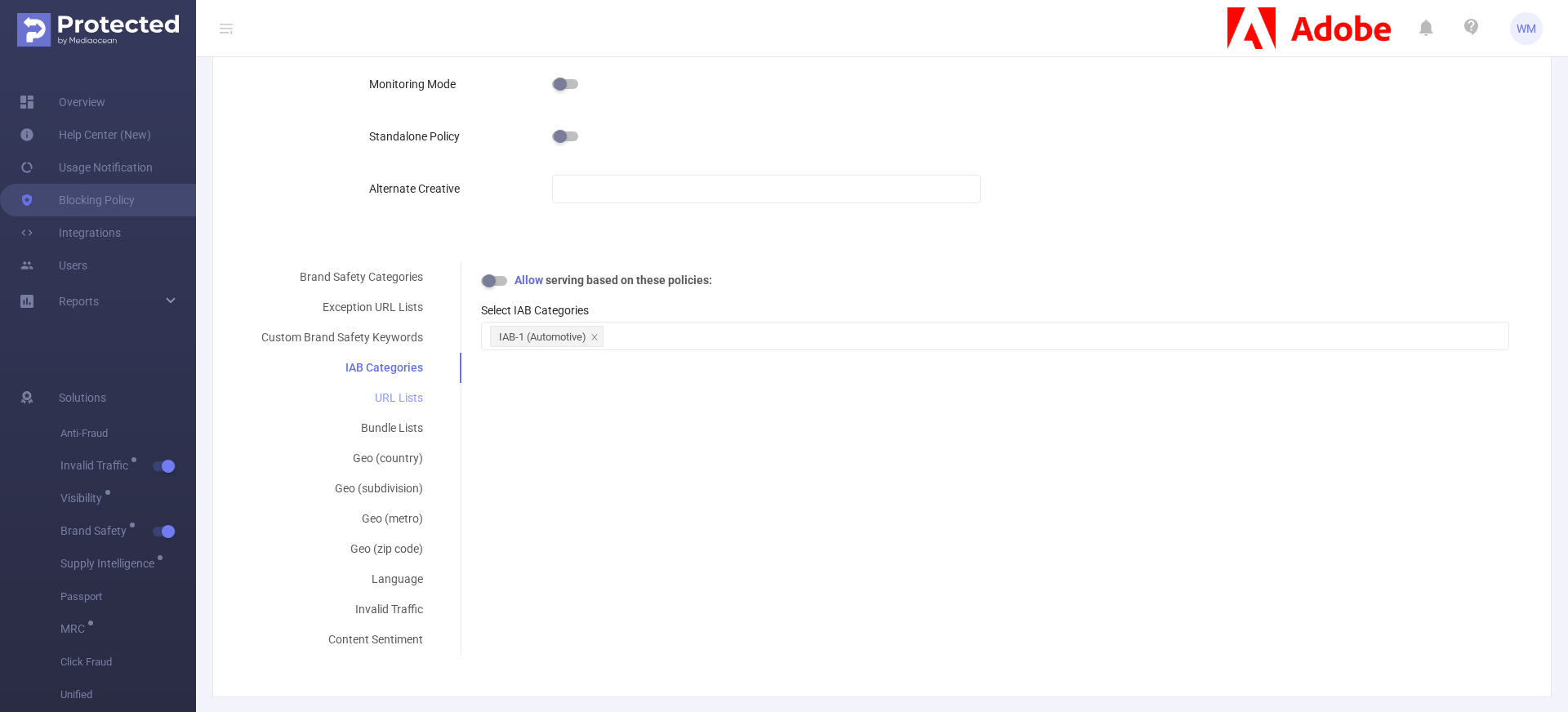
click at [392, 404] on div "URL Lists" at bounding box center [342, 398] width 201 height 30
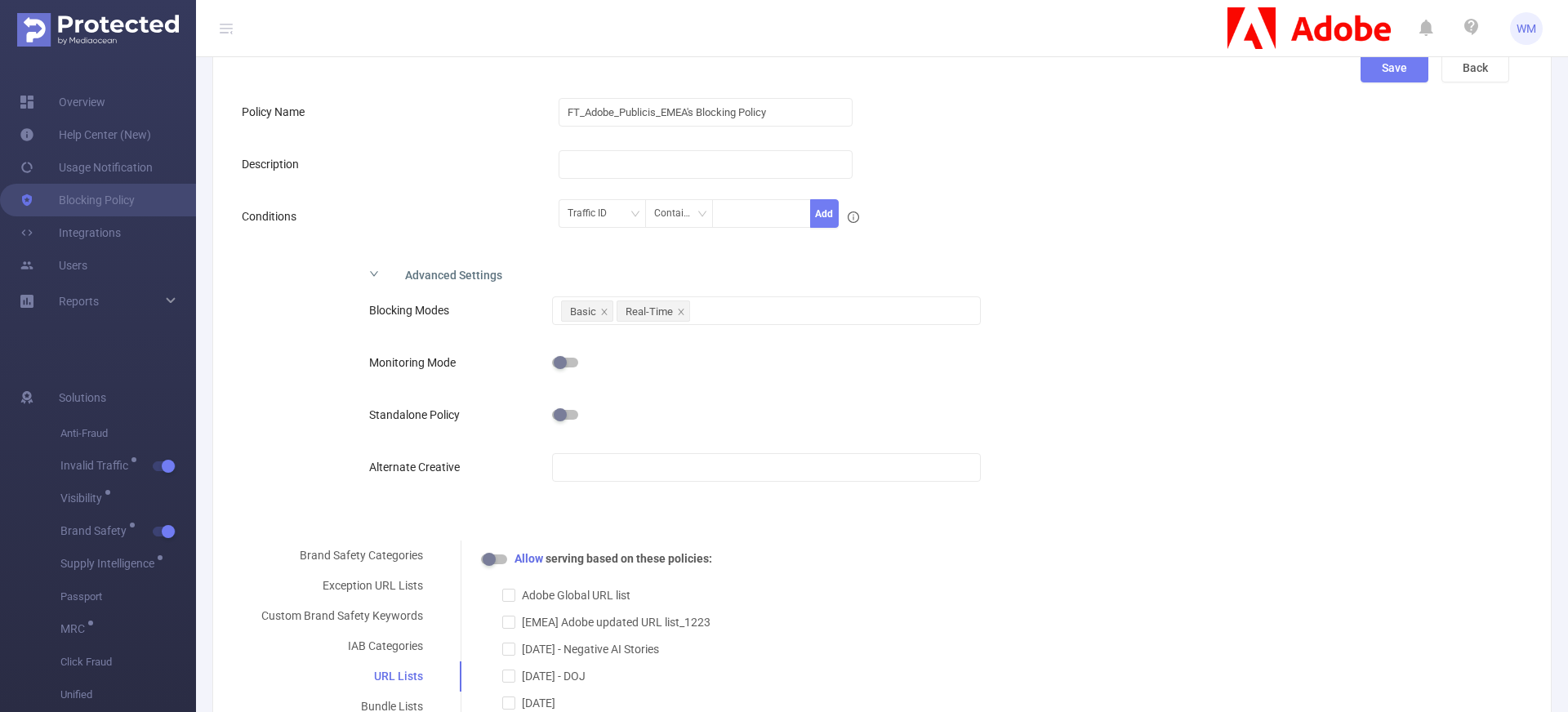
scroll to position [0, 0]
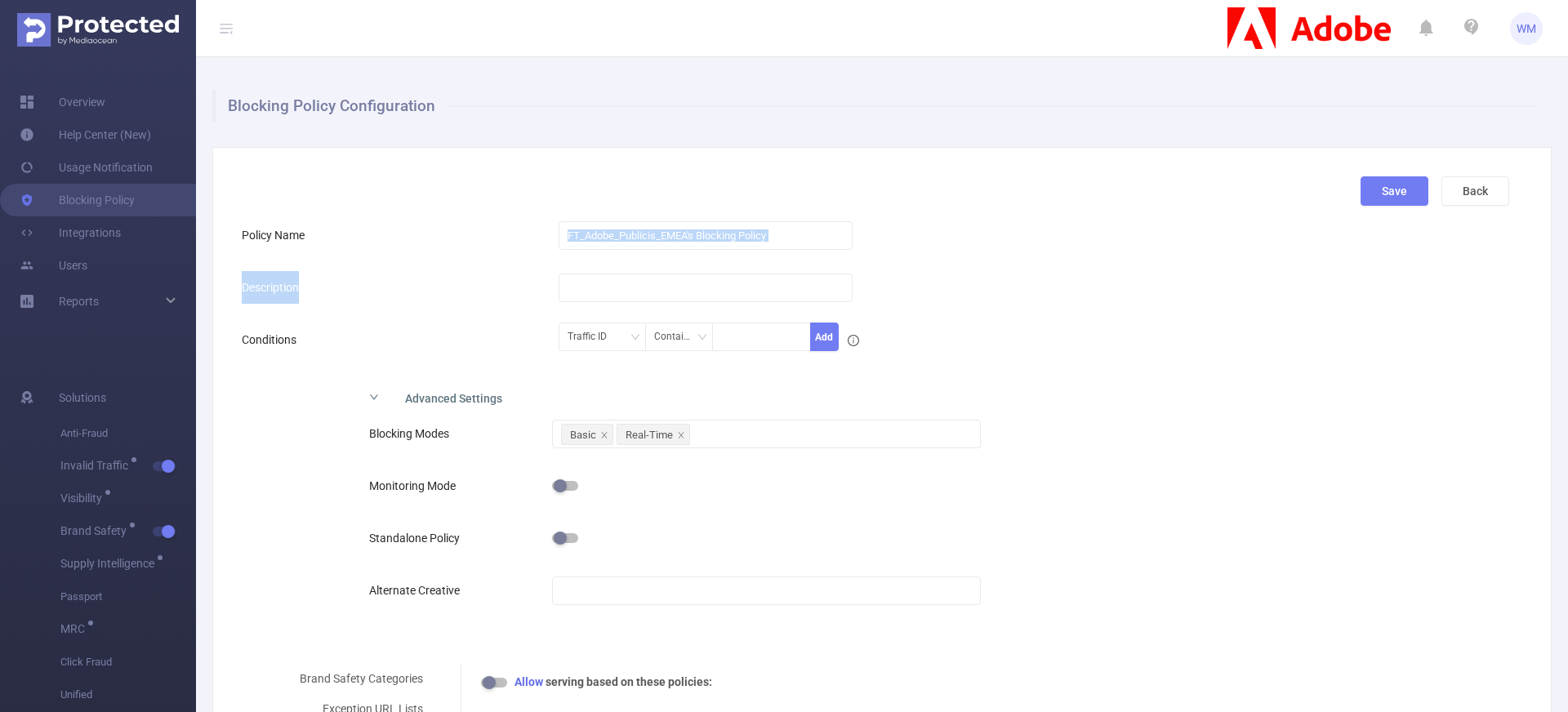
click at [469, 340] on form "Policy Name FT_Adobe_Publicis_EMEA's Blocking Policy Description Conditions Tra…" at bounding box center [875, 637] width 1267 height 838
click at [463, 335] on div "Conditions" at bounding box center [400, 340] width 317 height 33
drag, startPoint x: 400, startPoint y: 269, endPoint x: 428, endPoint y: 332, distance: 68.9
click at [429, 335] on form "Policy Name FT_Adobe_Publicis_EMEA's Blocking Policy Description Conditions Tra…" at bounding box center [875, 637] width 1267 height 838
click at [428, 332] on div "Conditions" at bounding box center [400, 340] width 317 height 33
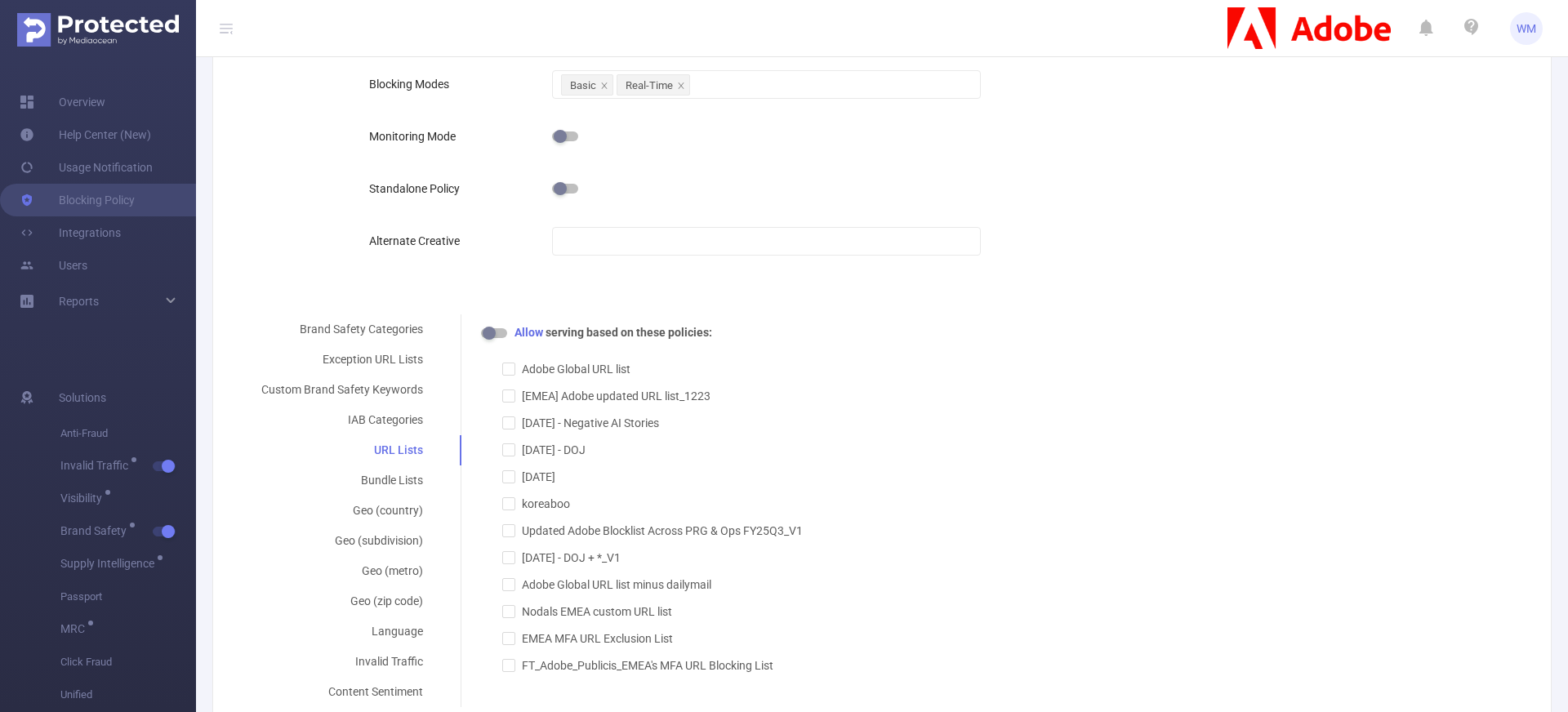
scroll to position [393, 0]
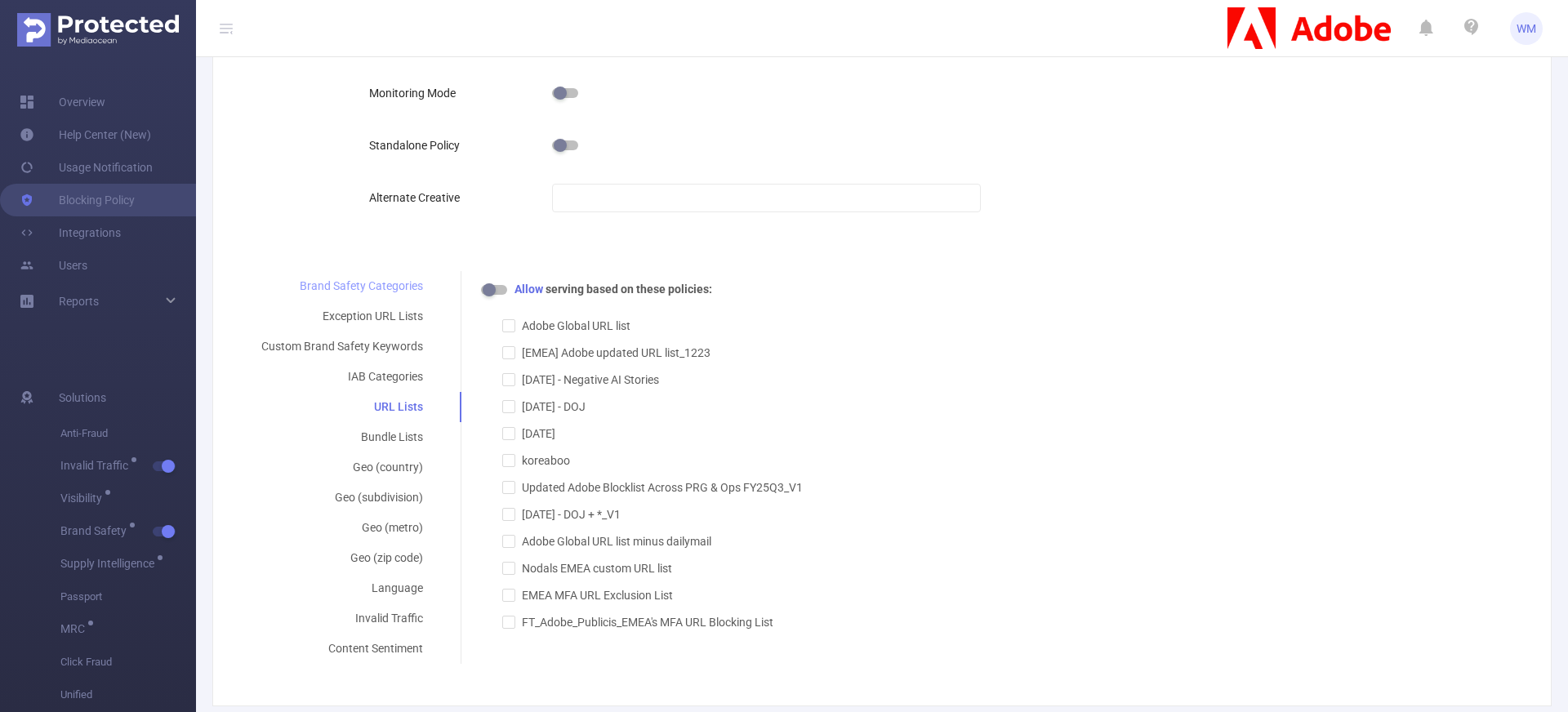
click at [379, 284] on div "Brand Safety Categories" at bounding box center [342, 285] width 201 height 30
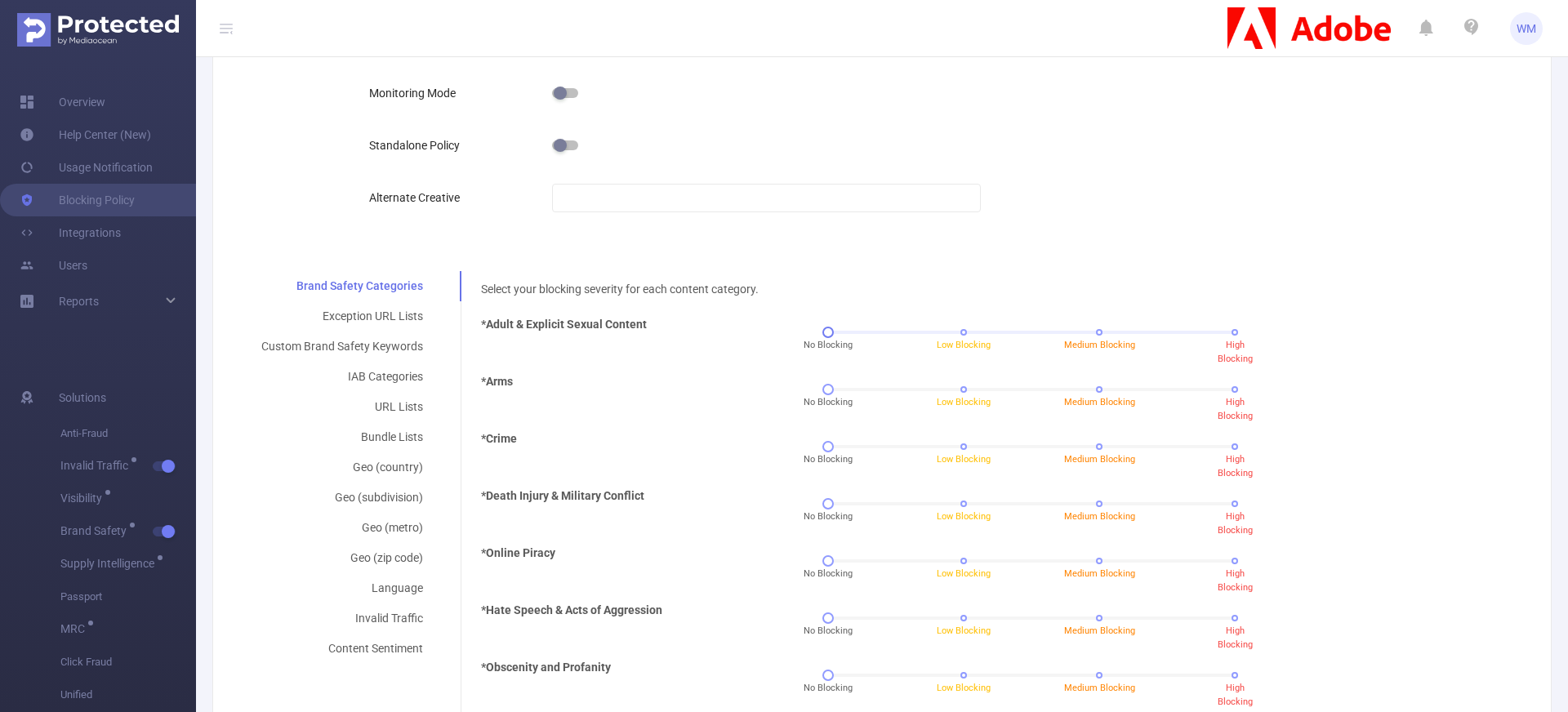
click at [829, 329] on div "No Blocking Low Blocking Medium Blocking High Blocking" at bounding box center [1031, 332] width 407 height 10
click at [933, 332] on div at bounding box center [1031, 332] width 407 height 3
click at [958, 333] on div at bounding box center [963, 332] width 11 height 11
click at [1072, 335] on div "No Blocking Low Blocking Medium Blocking High Blocking" at bounding box center [1031, 332] width 407 height 10
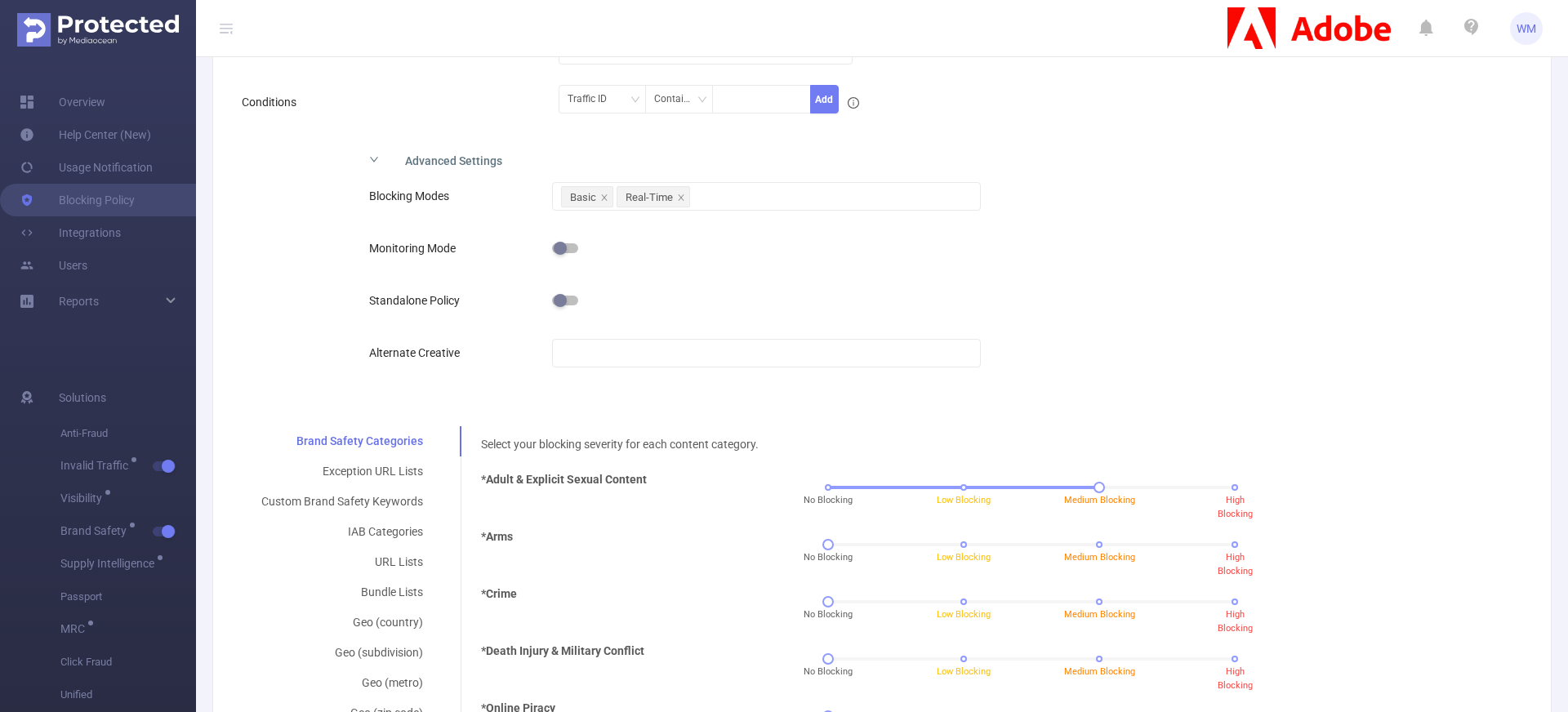
click at [519, 381] on div "Blocking Modes Basic Real-Time Monitoring Mode Standalone Policy Alternate Crea…" at bounding box center [736, 289] width 760 height 226
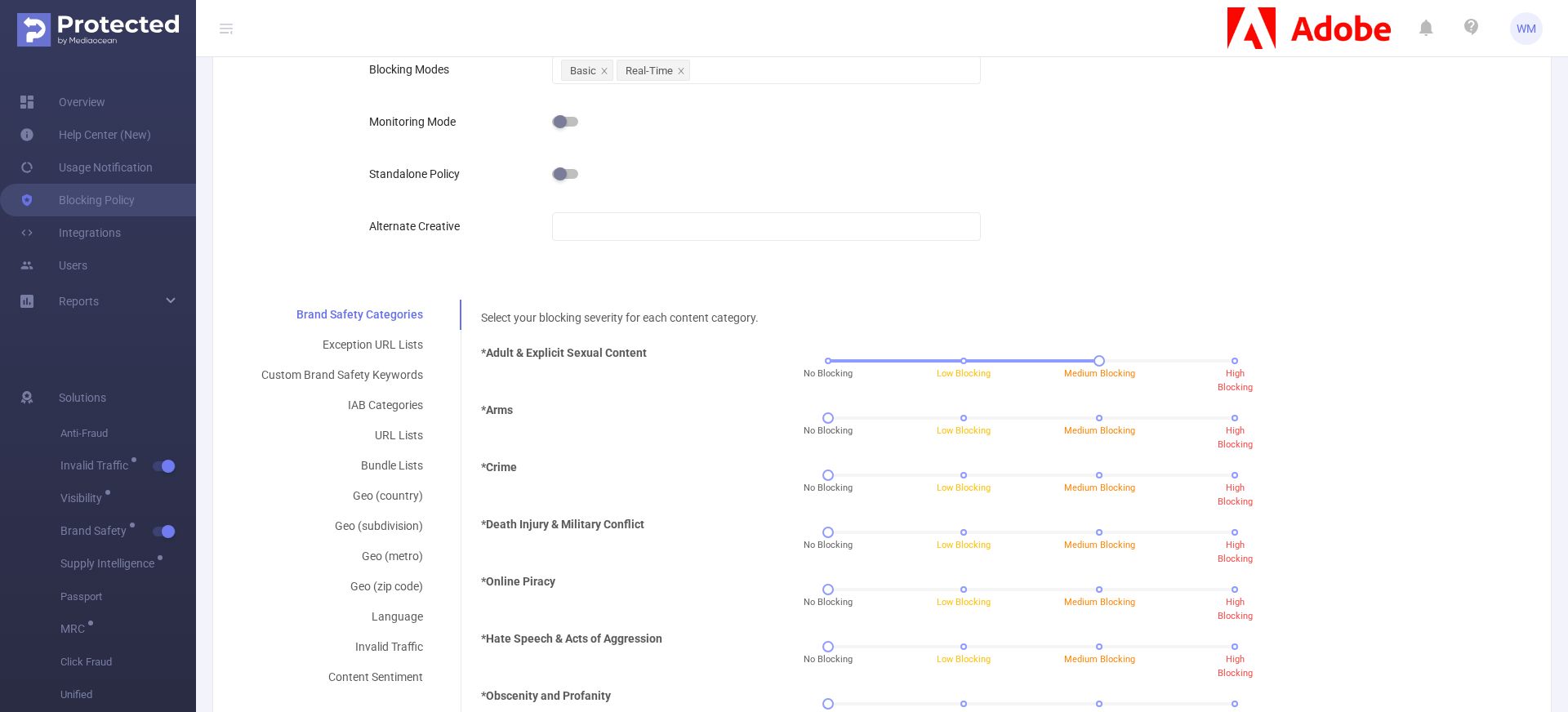
scroll to position [302, 0]
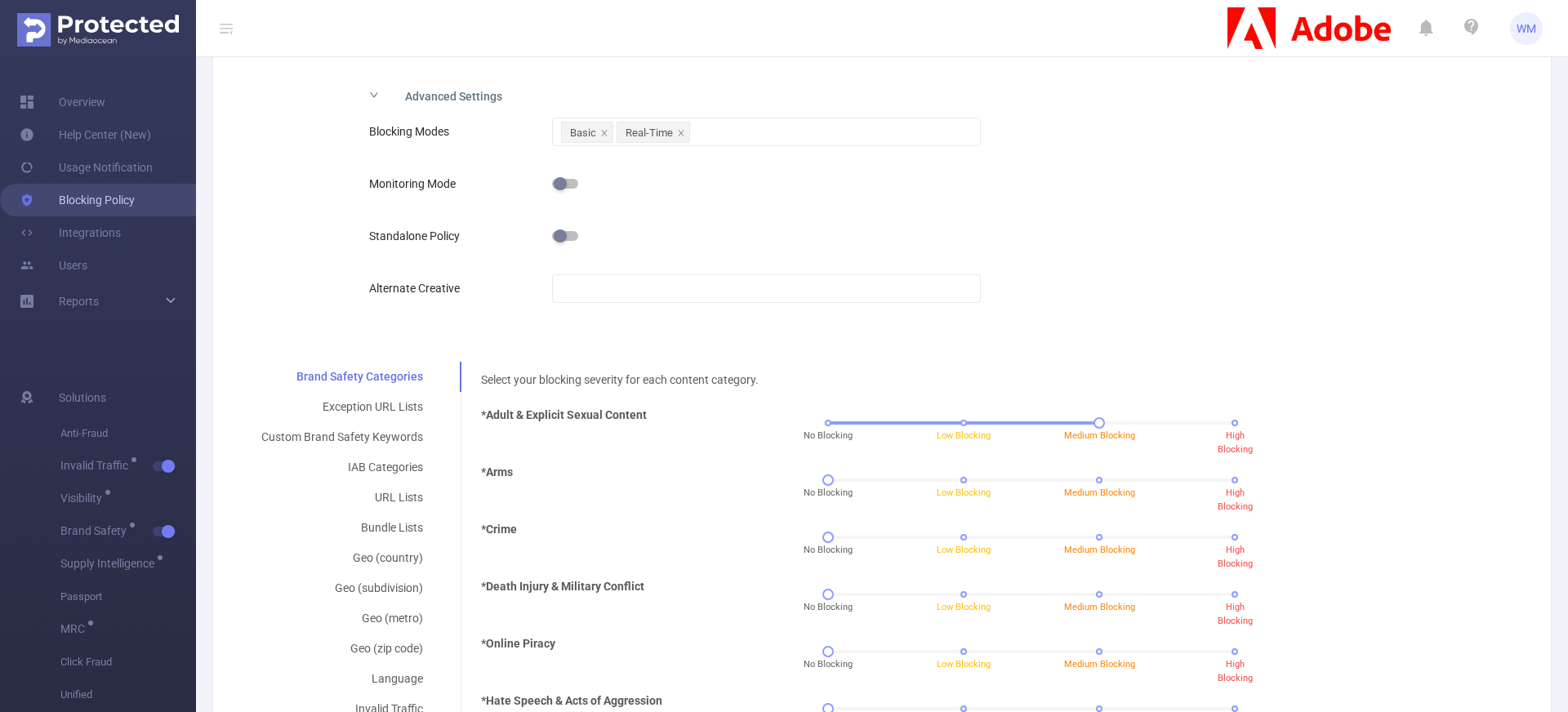
click at [135, 195] on link "Blocking Policy" at bounding box center [77, 200] width 115 height 33
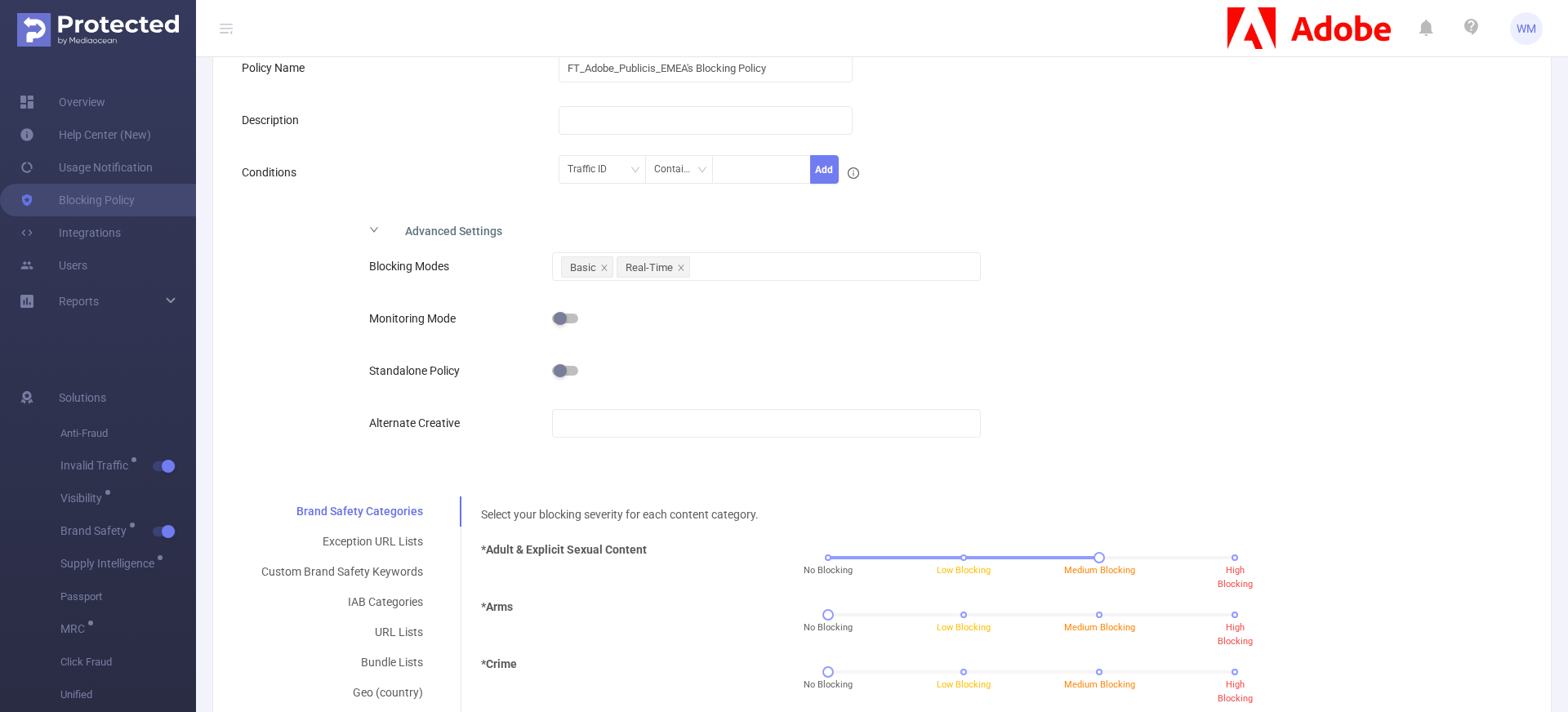
scroll to position [0, 0]
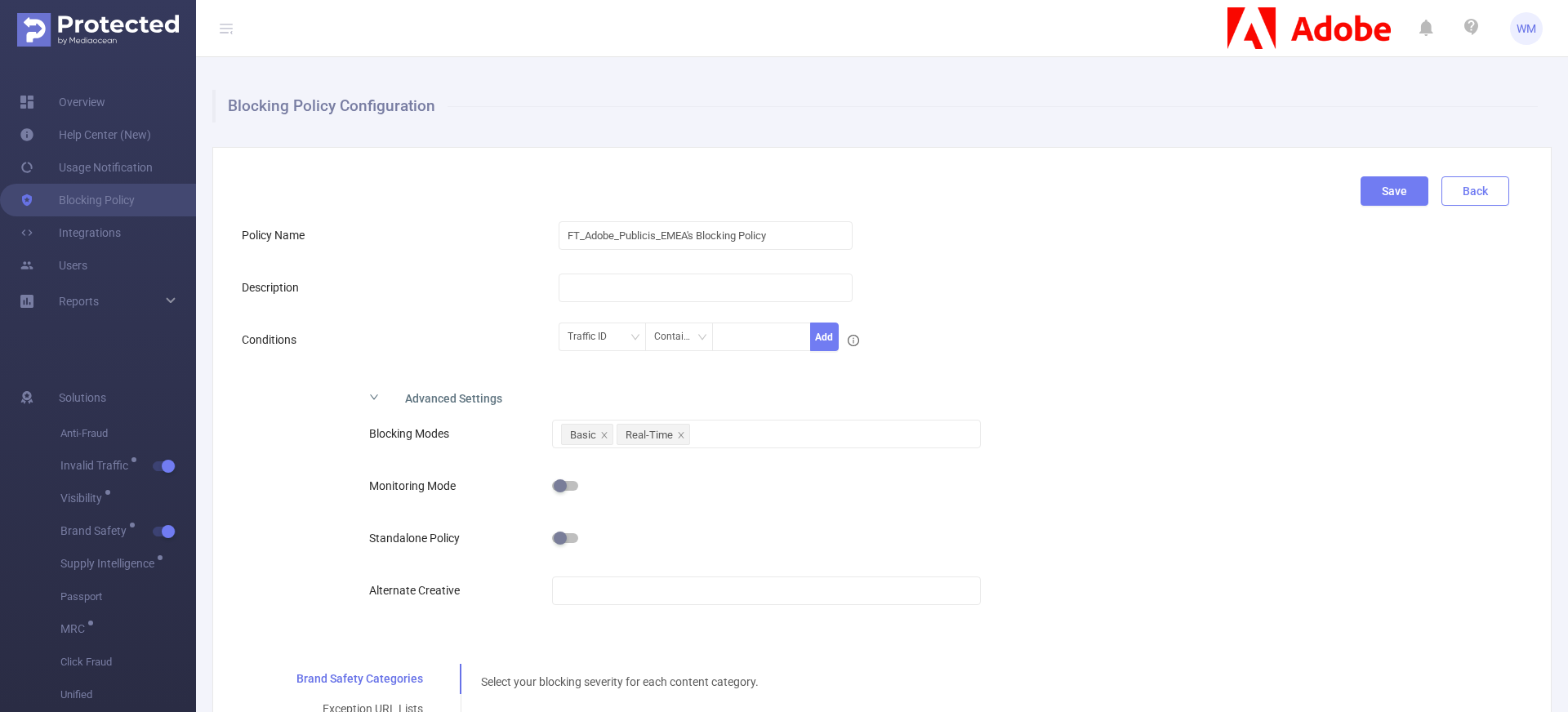
click at [1449, 199] on button "Back" at bounding box center [1474, 191] width 68 height 30
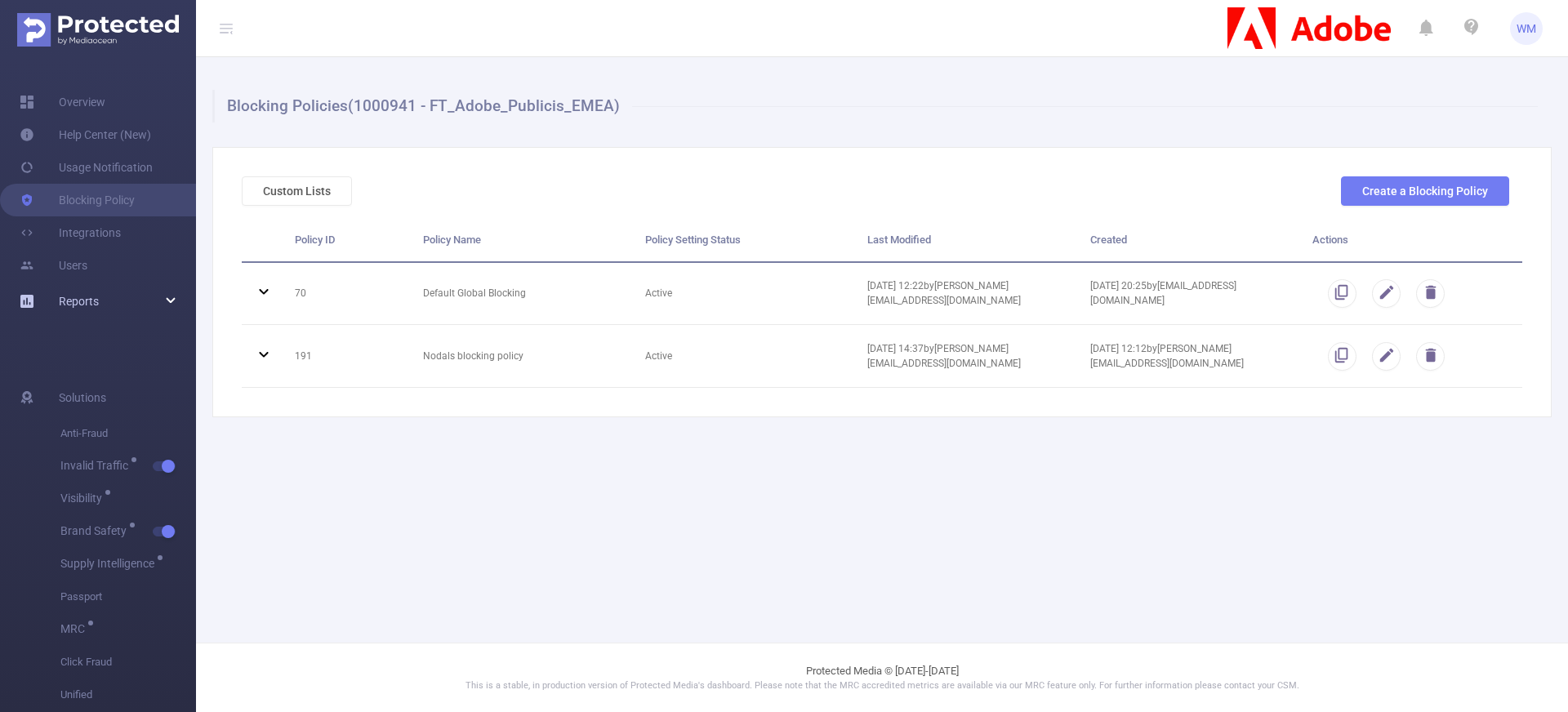
click at [109, 301] on div "Reports" at bounding box center [98, 301] width 196 height 33
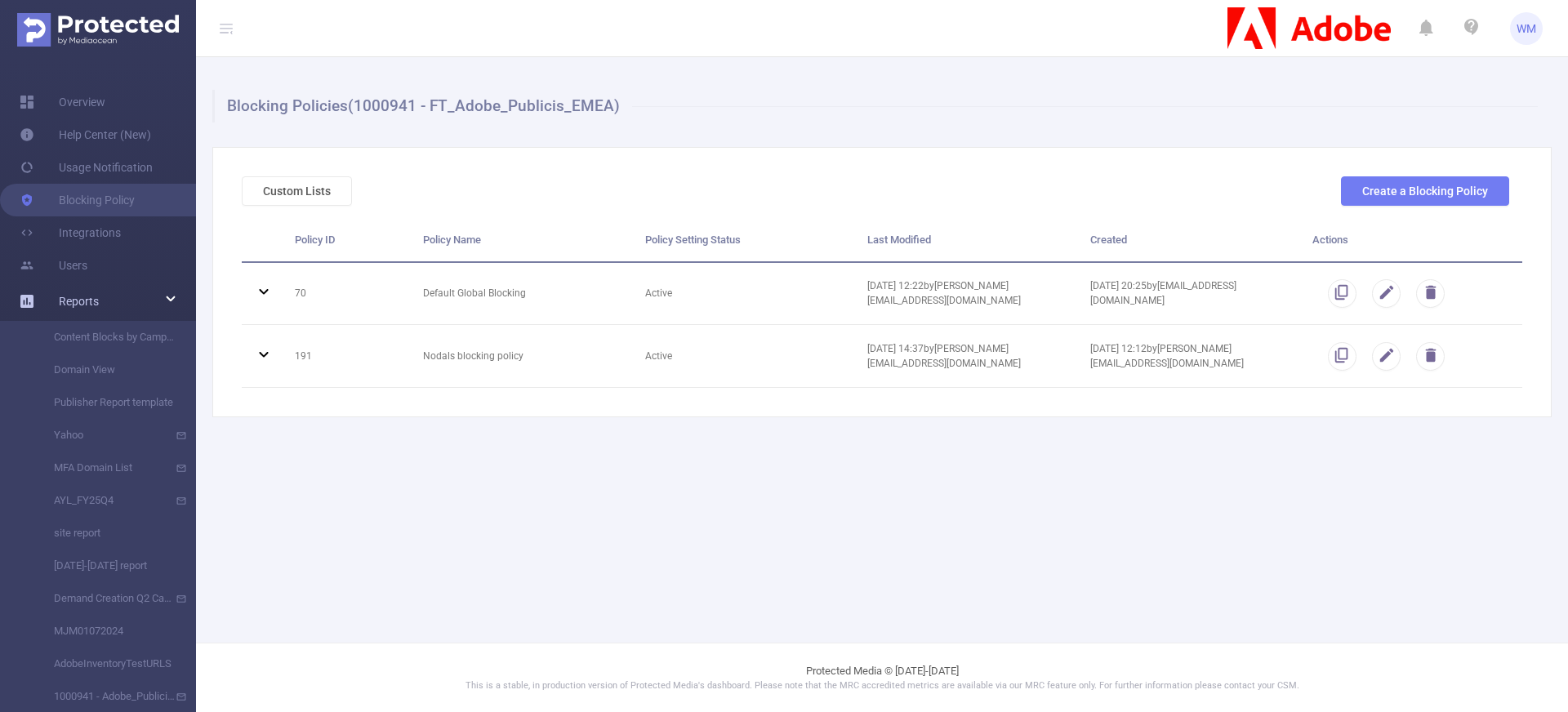
click at [115, 301] on div "Reports" at bounding box center [98, 301] width 196 height 33
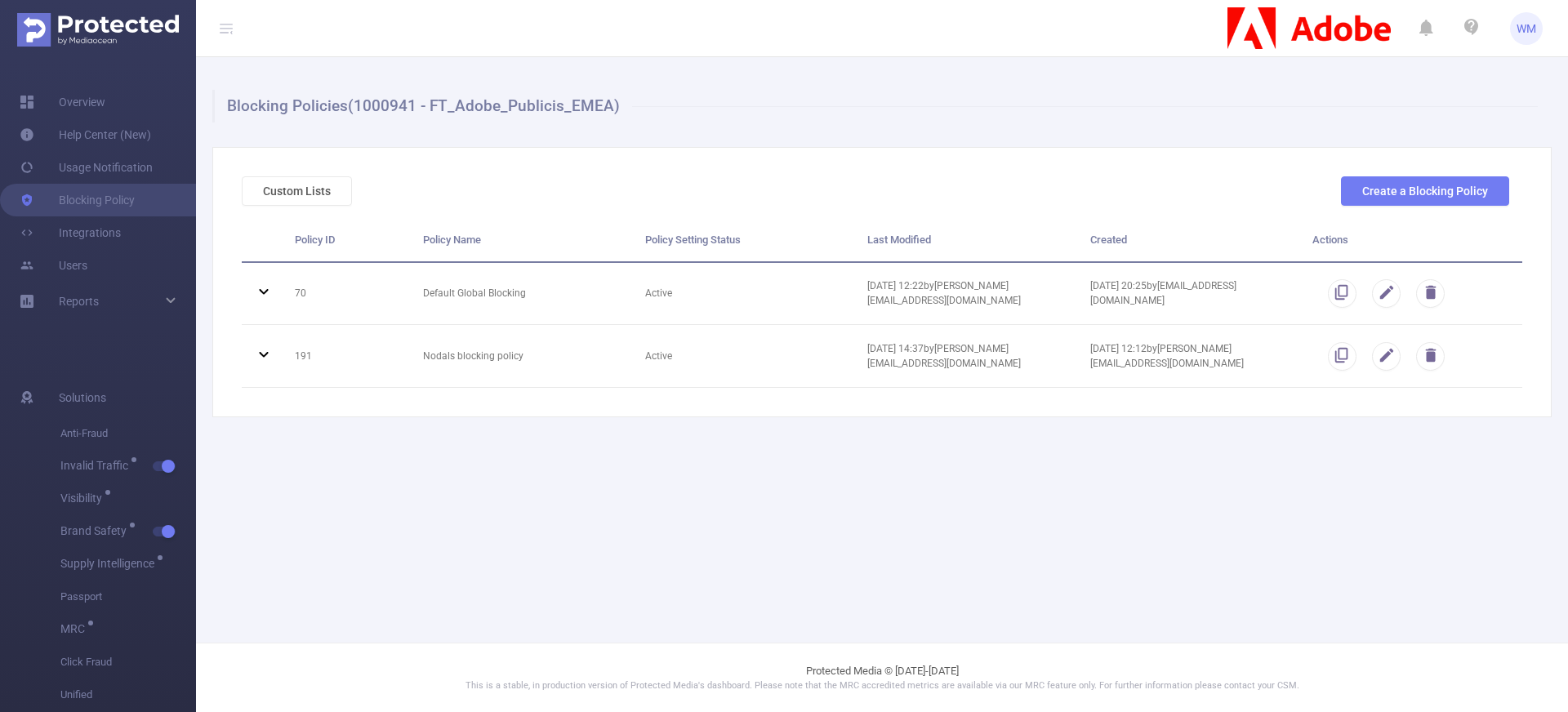
click at [118, 338] on ul "Overview Help Center (New) Usage Notification Blocking Policy Integrations User…" at bounding box center [98, 203] width 196 height 292
drag, startPoint x: 112, startPoint y: 362, endPoint x: 106, endPoint y: 372, distance: 11.7
click at [117, 135] on link "Help Center (New)" at bounding box center [85, 135] width 131 height 33
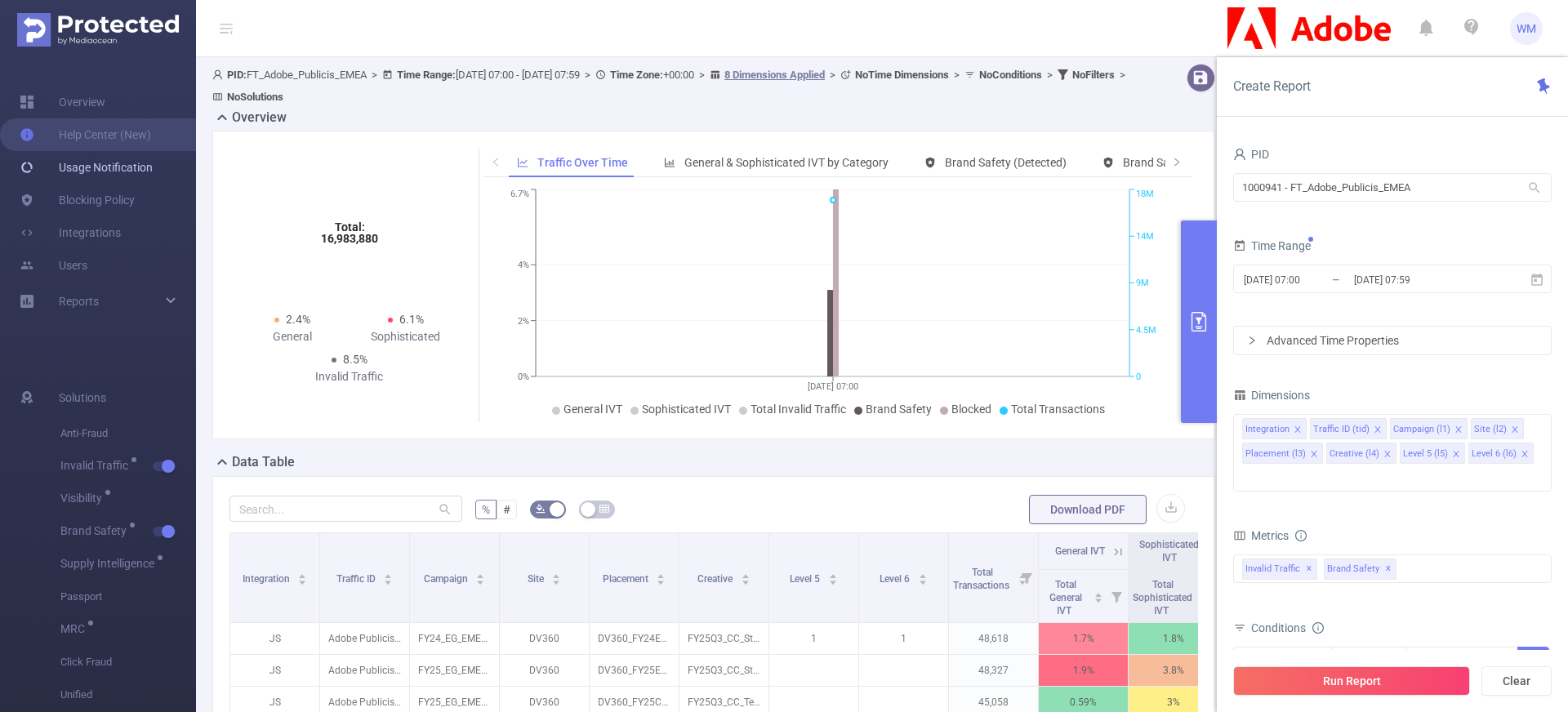
click at [135, 172] on link "Usage Notification" at bounding box center [86, 167] width 133 height 33
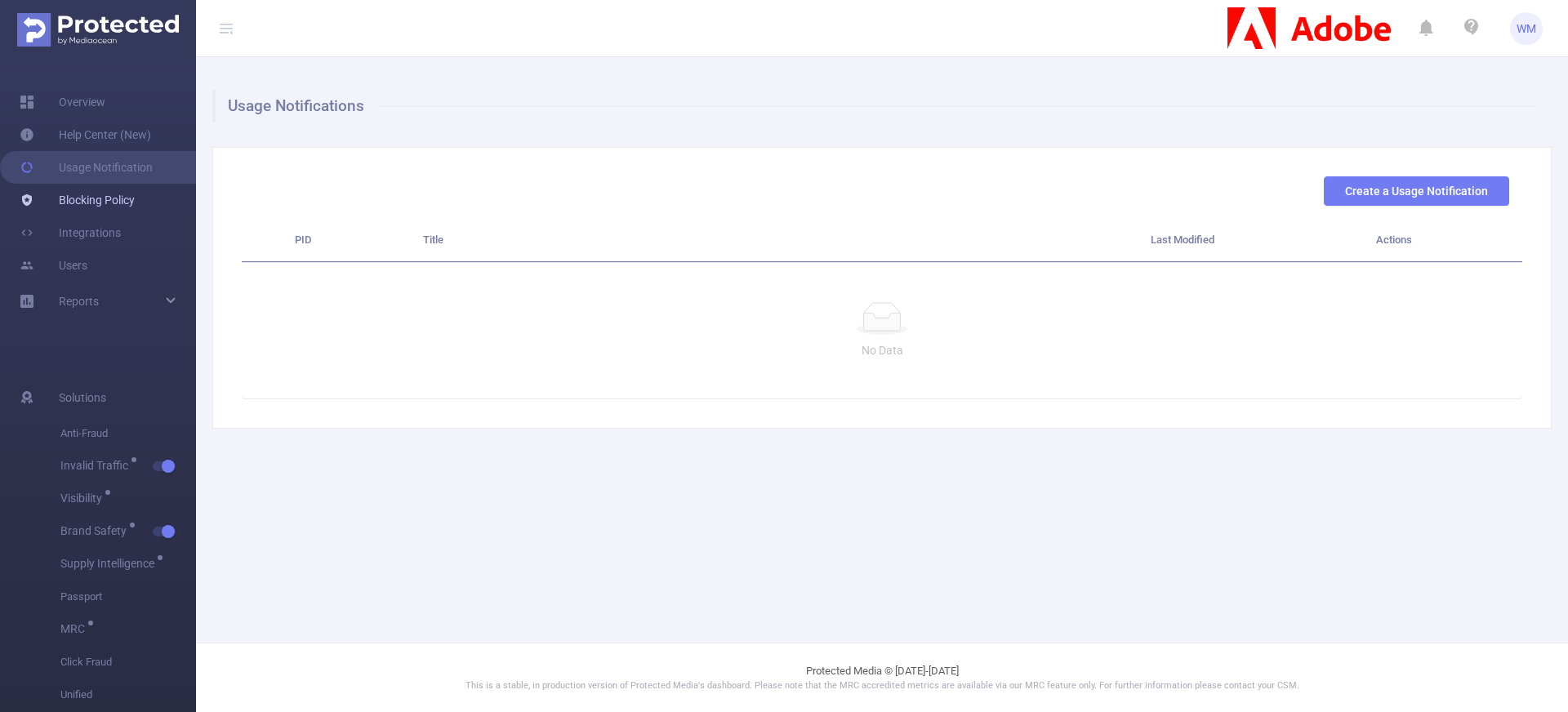
click at [117, 206] on link "Blocking Policy" at bounding box center [77, 200] width 115 height 33
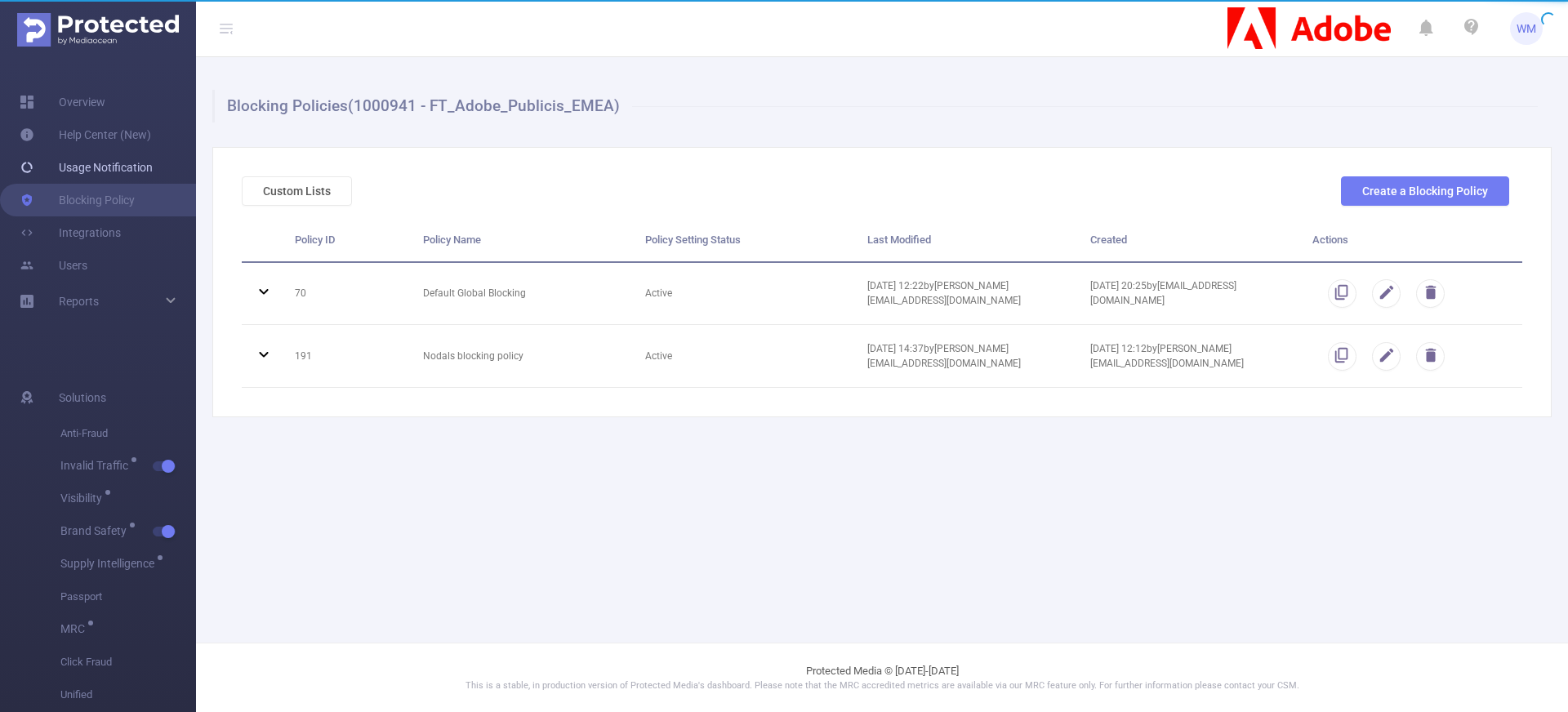
click at [121, 162] on link "Usage Notification" at bounding box center [86, 167] width 133 height 33
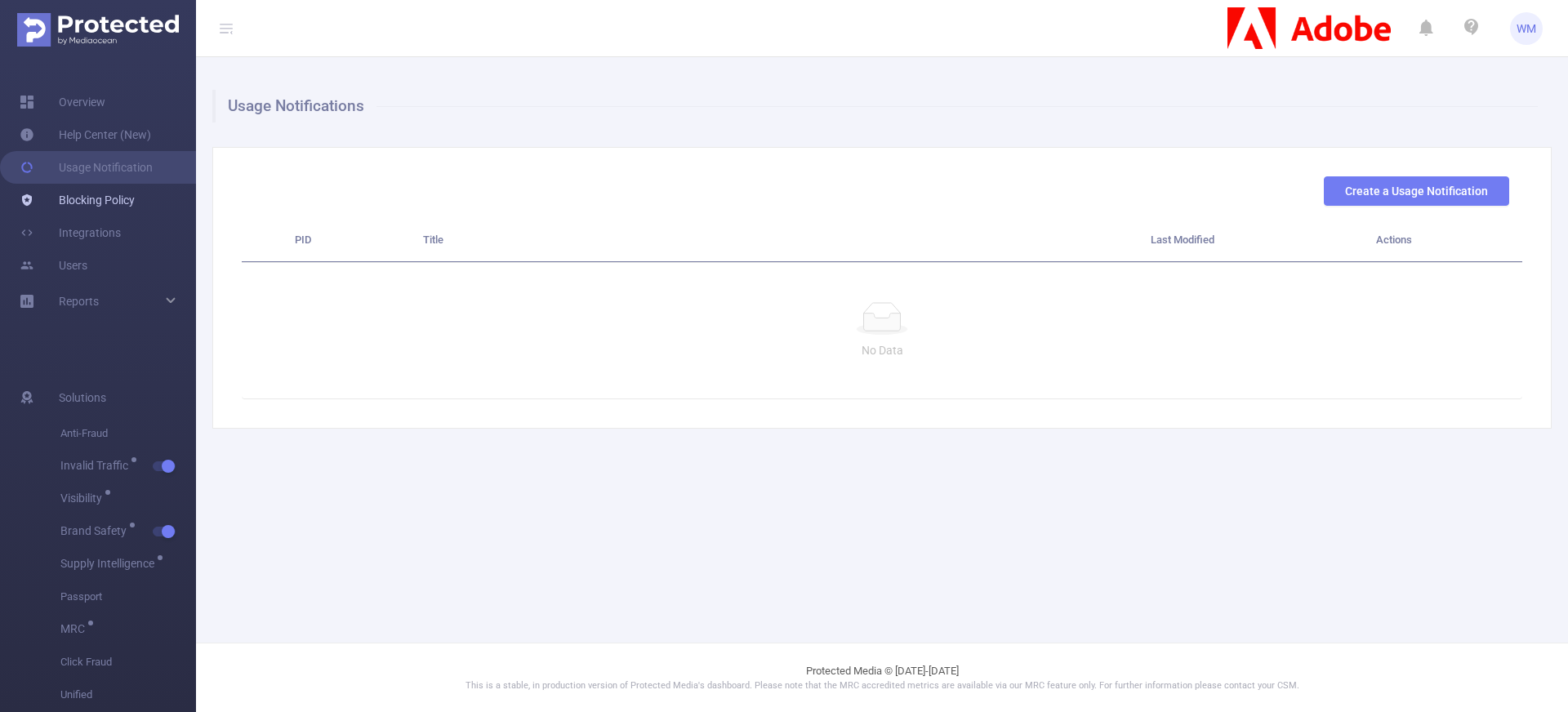
click at [108, 204] on link "Blocking Policy" at bounding box center [77, 200] width 115 height 33
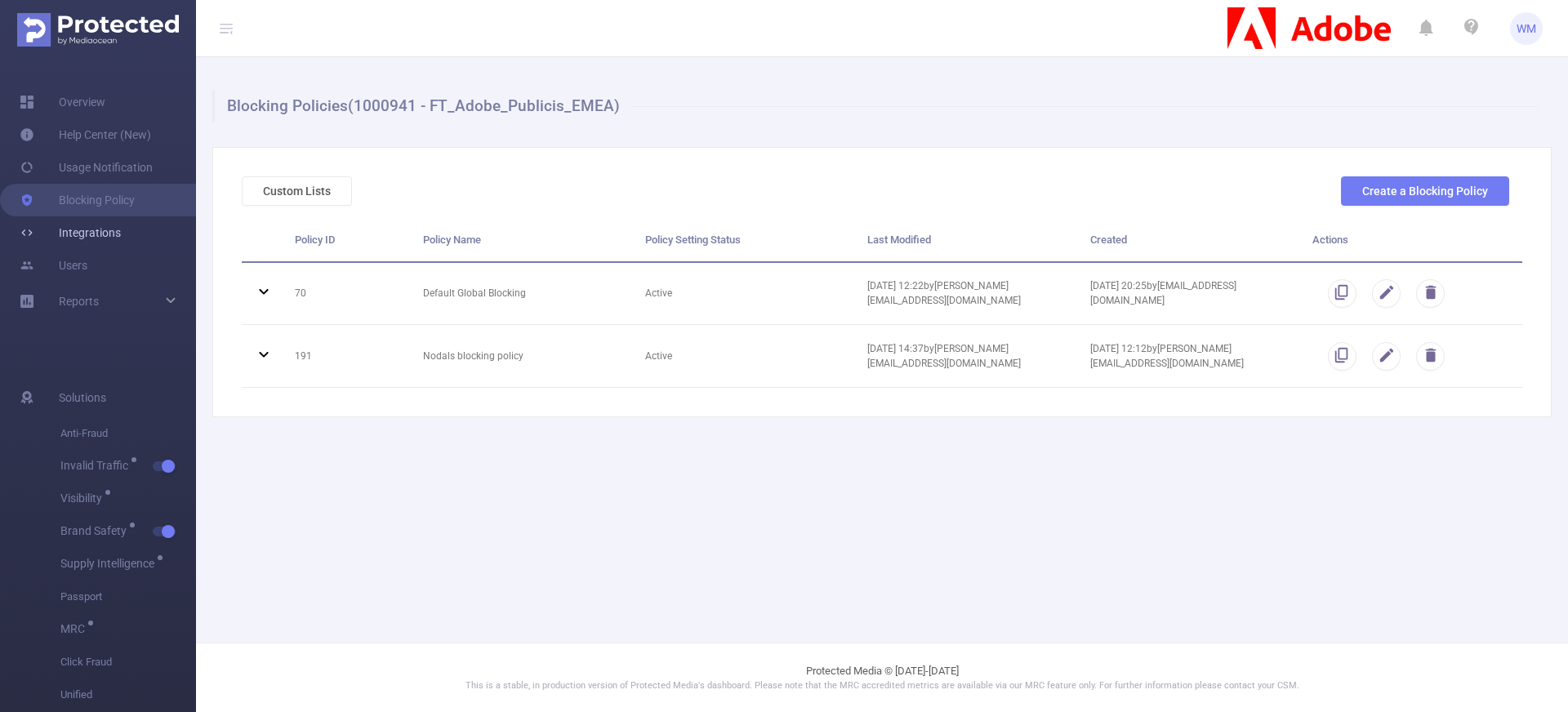
click at [103, 237] on link "Integrations" at bounding box center [70, 233] width 101 height 33
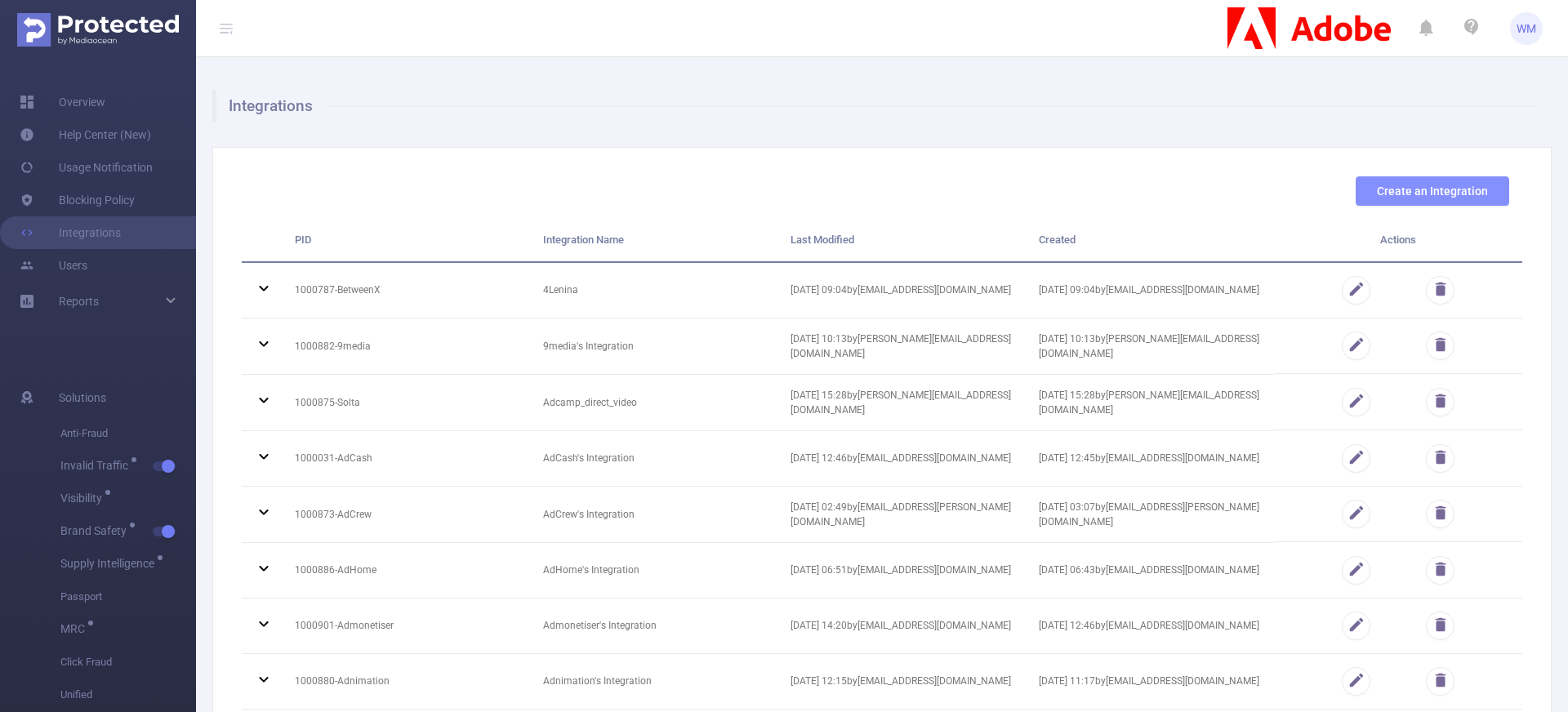
click at [1458, 191] on button "Create an Integration" at bounding box center [1432, 191] width 153 height 30
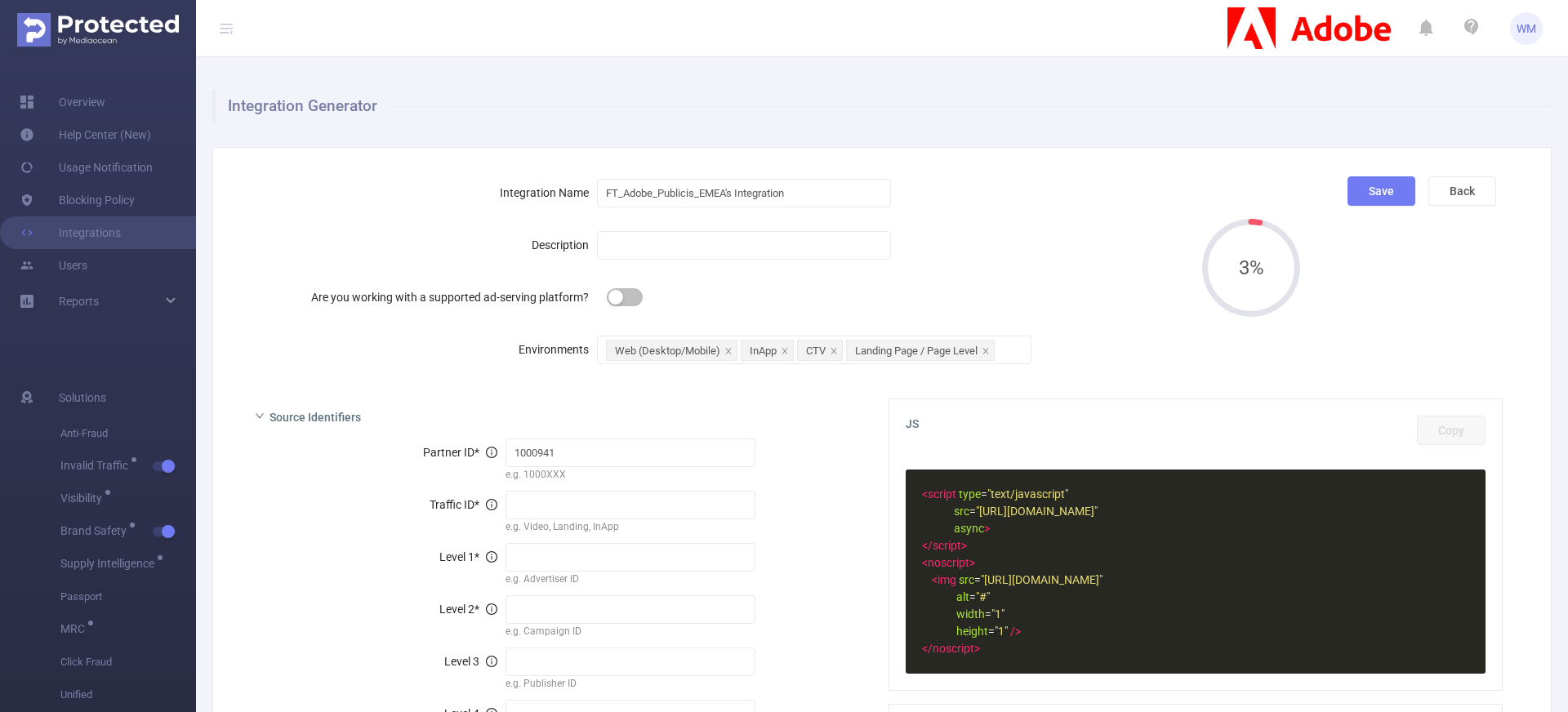
click at [426, 242] on div "Description" at bounding box center [419, 245] width 355 height 33
click at [1440, 199] on button "Back" at bounding box center [1461, 191] width 68 height 30
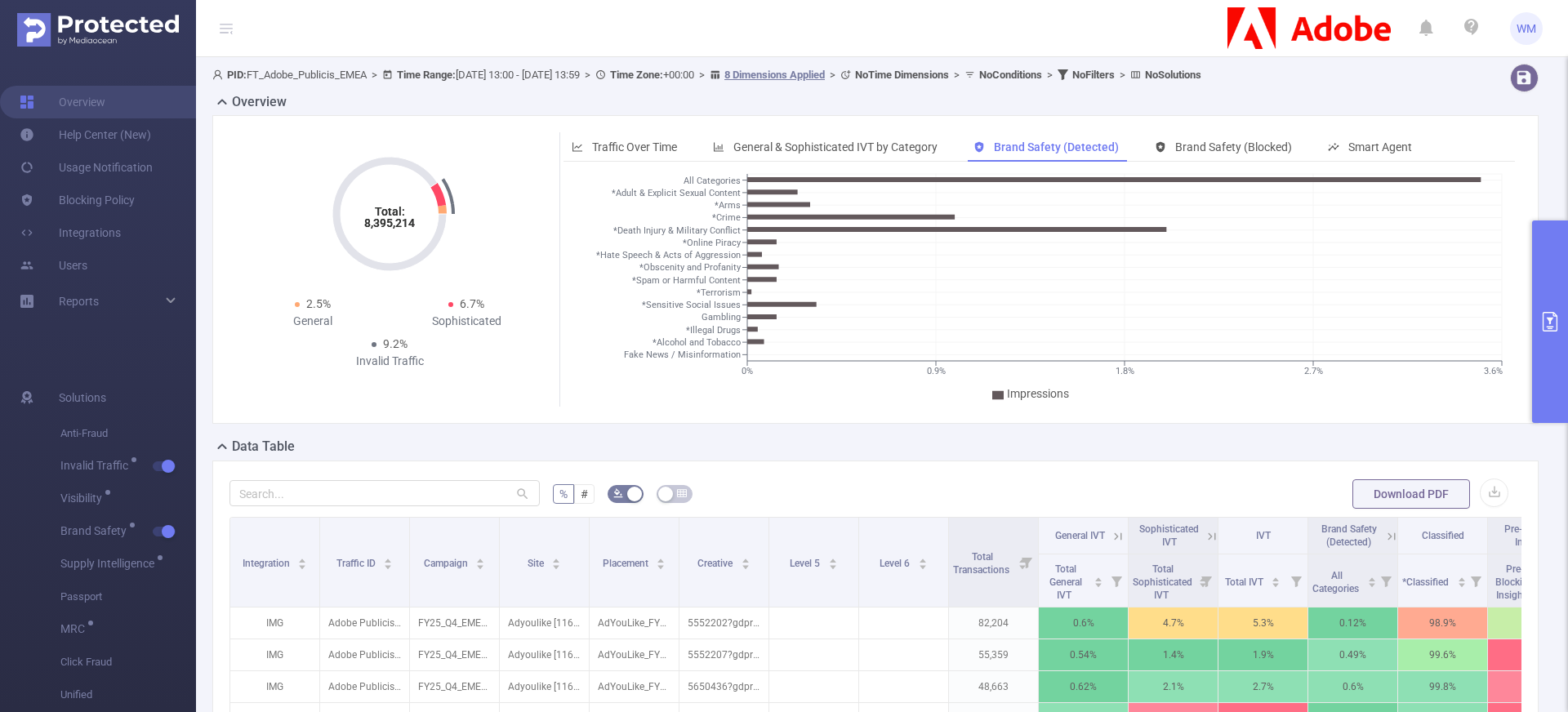
click at [1522, 27] on span "WM" at bounding box center [1526, 29] width 20 height 33
click at [1541, 285] on button "primary" at bounding box center [1550, 322] width 36 height 203
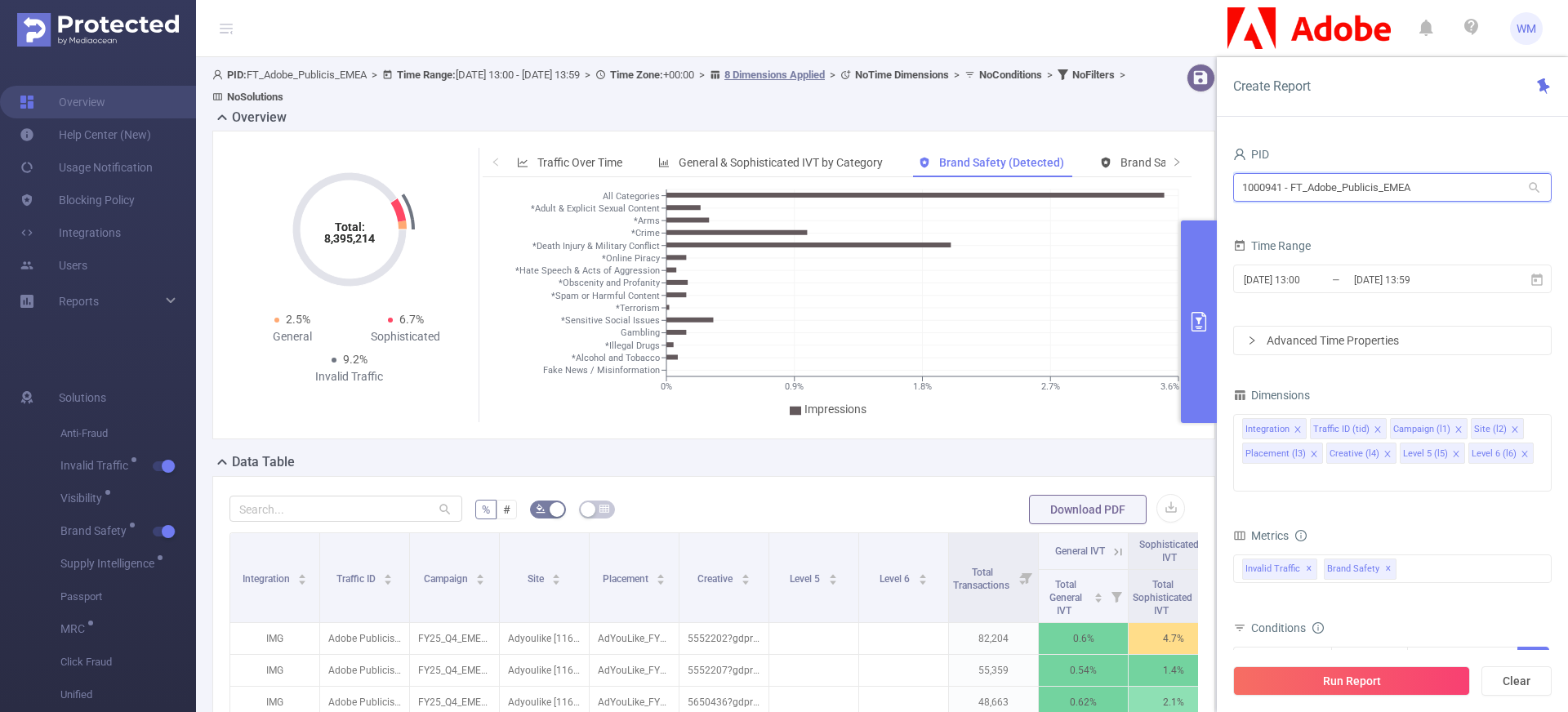
click at [1372, 182] on input "1000941 - FT_Adobe_Publicis_EMEA" at bounding box center [1392, 187] width 318 height 29
drag, startPoint x: 1459, startPoint y: 189, endPoint x: 1047, endPoint y: 157, distance: 413.2
click at [1090, 157] on section "PID: FT_Adobe_Publicis_EMEA > Time Range: 2025-10-14 13:00 - 2025-10-14 13:59 >…" at bounding box center [882, 596] width 1372 height 1078
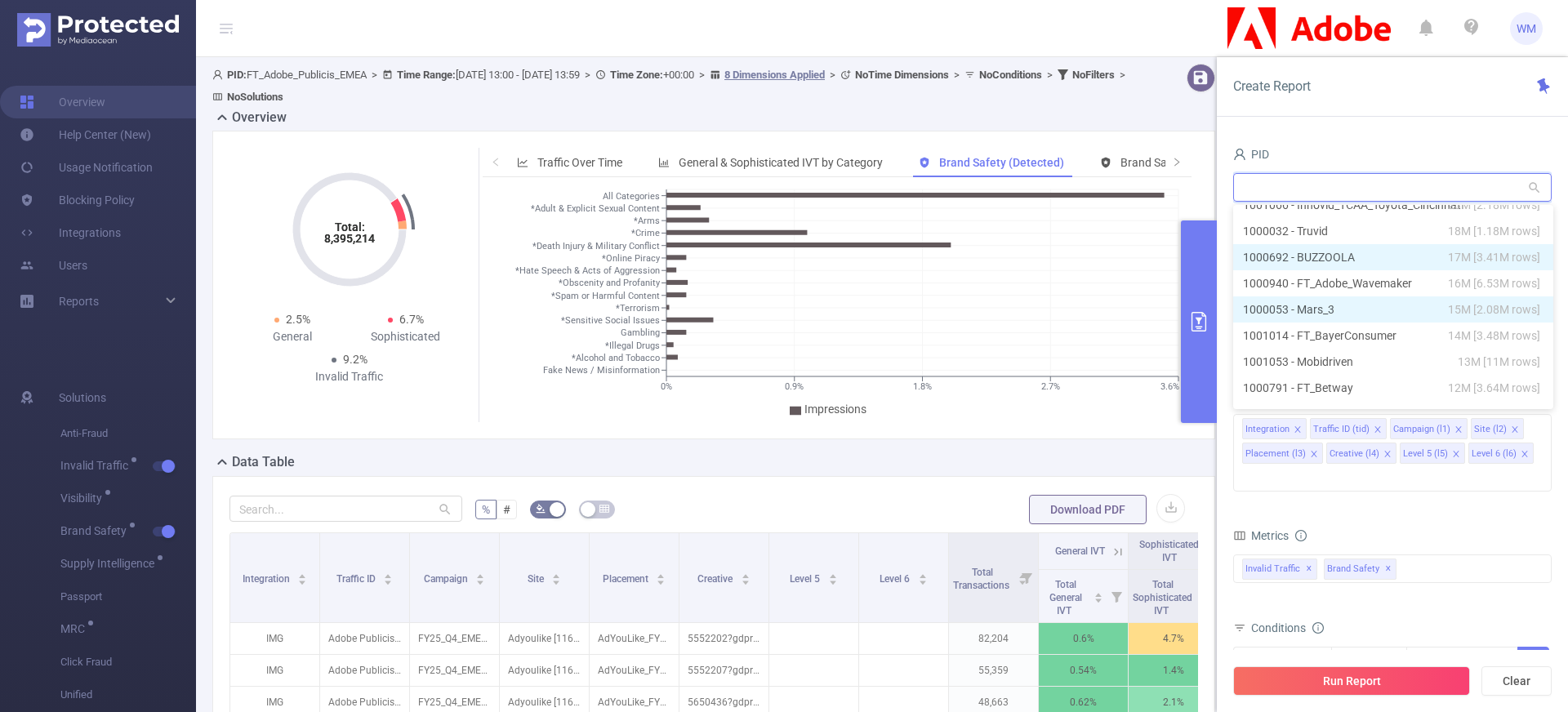
scroll to position [526, 0]
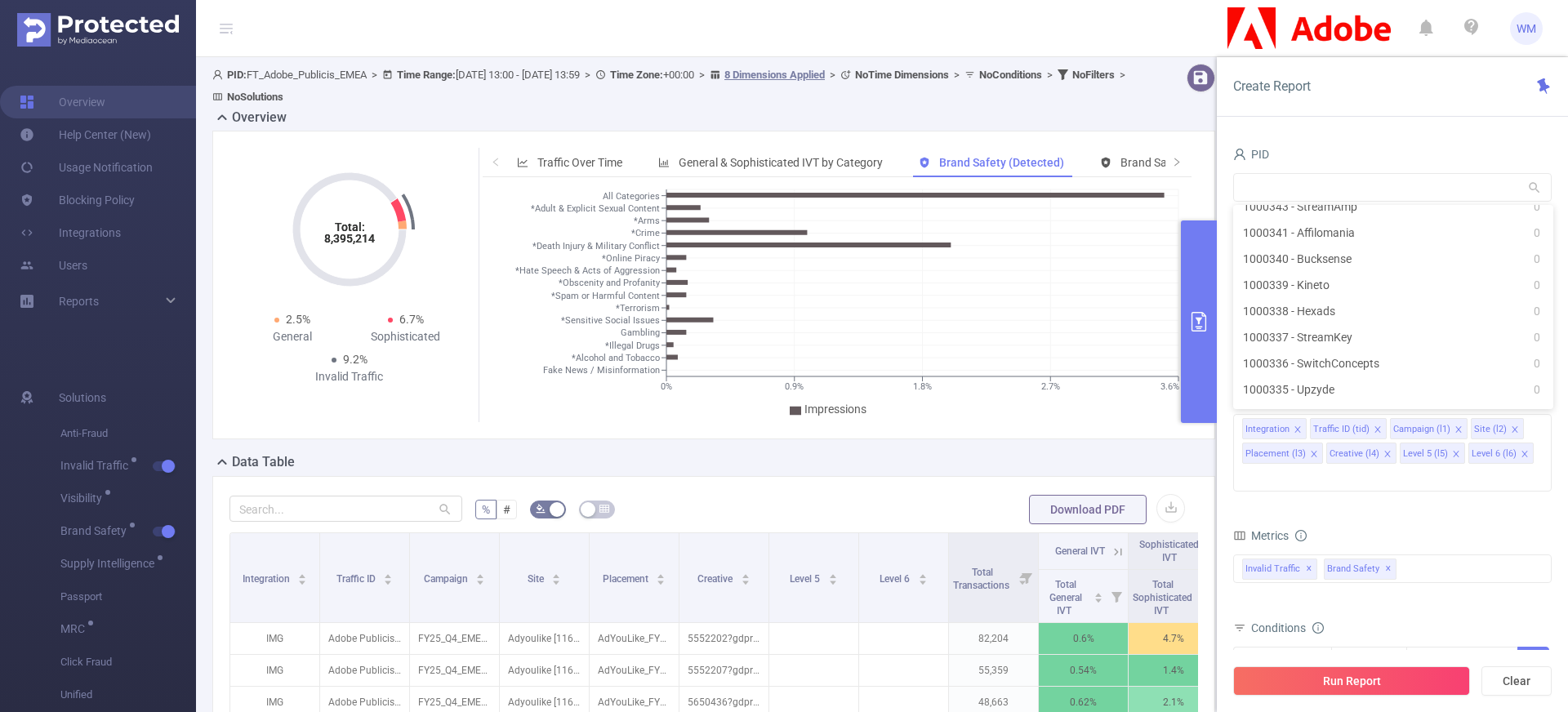
click at [874, 103] on div "PID: FT_Adobe_Publicis_EMEA > Time Range: 2025-10-14 13:00 - 2025-10-14 13:59 >…" at bounding box center [671, 86] width 917 height 44
